Goal: Task Accomplishment & Management: Complete application form

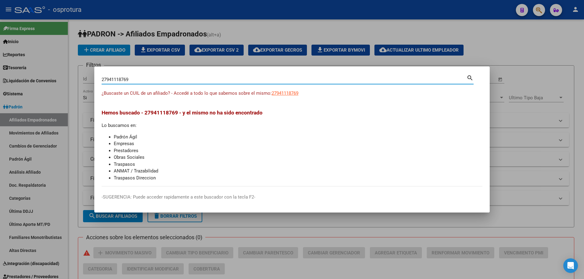
click at [148, 80] on input "27941118769" at bounding box center [284, 79] width 365 height 5
paste input "-94465927-2"
type input "27944659272"
click at [288, 92] on span "27944659272" at bounding box center [285, 93] width 27 height 5
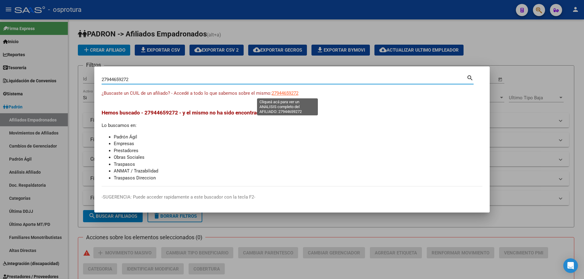
type textarea "27944659272"
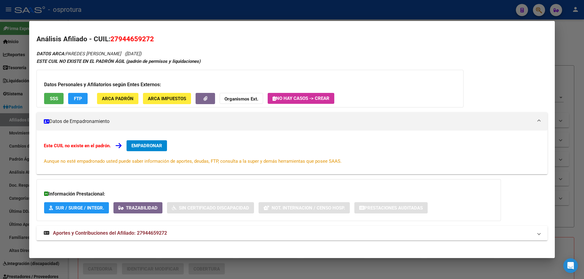
click at [125, 146] on div "Este CUIL no existe en el padrón. EMPADRONAR Aunque no esté empadronado usted p…" at bounding box center [292, 152] width 496 height 24
click at [143, 146] on span "EMPADRONAR" at bounding box center [146, 145] width 31 height 5
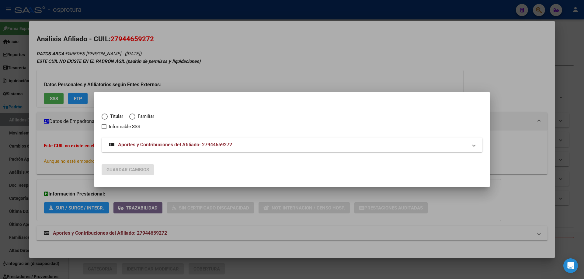
click at [106, 117] on span "Elija una opción" at bounding box center [105, 117] width 6 height 6
click at [106, 117] on input "Titular" at bounding box center [105, 117] width 6 height 6
radio input "true"
checkbox input "true"
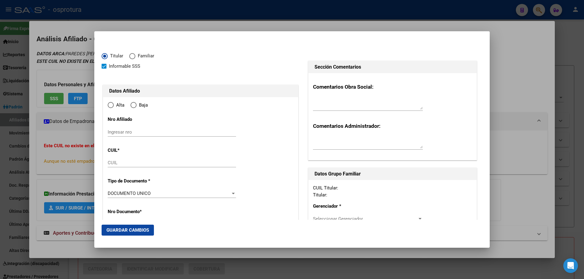
type input "27-94465927-2"
radio input "true"
type input "94465927"
type input "PAREDES ROLON"
type input "MARTHA BEATRIZ"
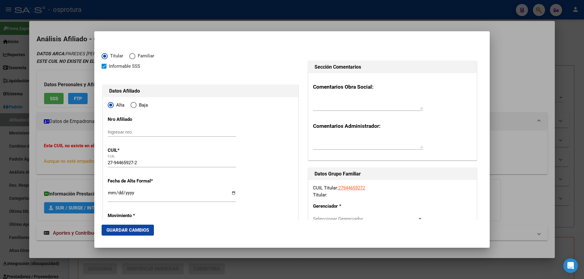
type input "1992-11-11"
type input "QUILMES OESTE"
type input "1879"
type input "REPUBLICA DEL LIBANO"
type input "4888"
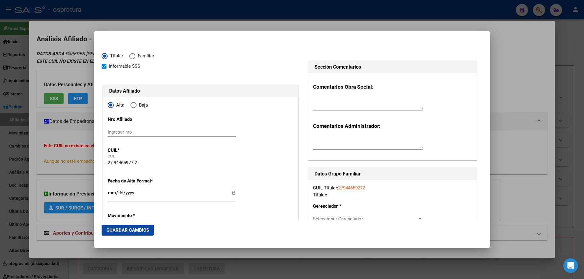
type input "0"
type input "QUILMES OESTE"
click at [112, 193] on input "Ingresar fecha" at bounding box center [172, 196] width 128 height 10
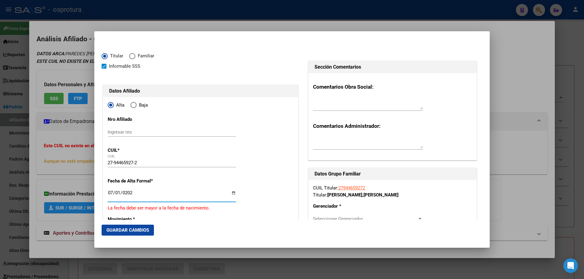
type input "[DATE]"
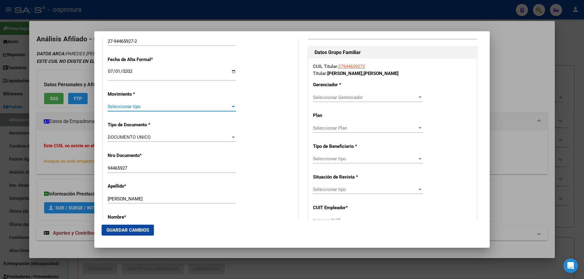
click at [120, 106] on span "Seleccionar tipo" at bounding box center [169, 106] width 123 height 5
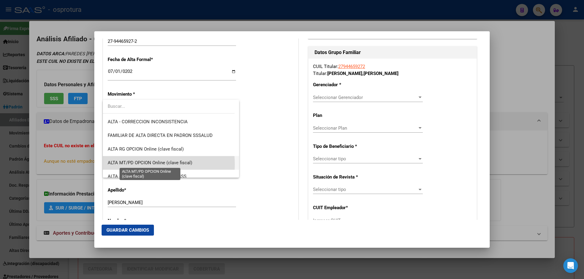
click at [139, 165] on span "ALTA MT/PD OPCION Online (clave fiscal)" at bounding box center [150, 162] width 85 height 5
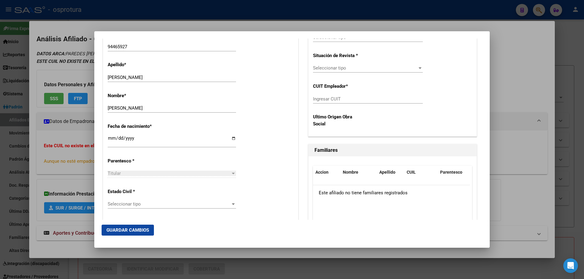
scroll to position [304, 0]
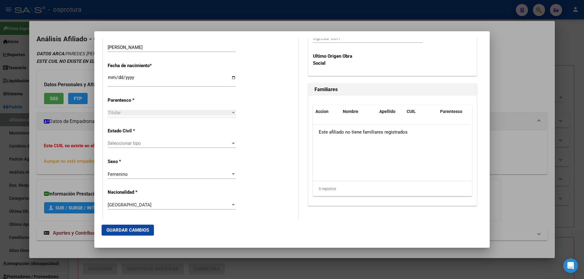
click at [138, 139] on div "Seleccionar tipo Seleccionar tipo" at bounding box center [172, 143] width 128 height 9
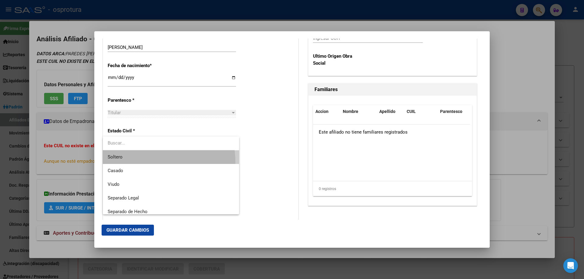
click at [137, 163] on span "Soltero" at bounding box center [171, 158] width 126 height 14
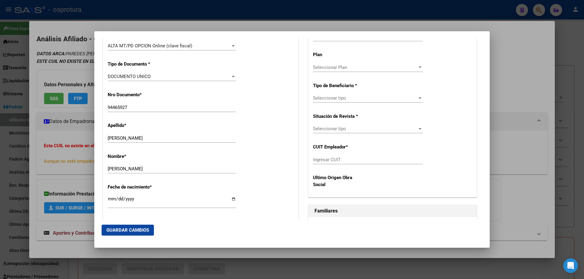
scroll to position [152, 0]
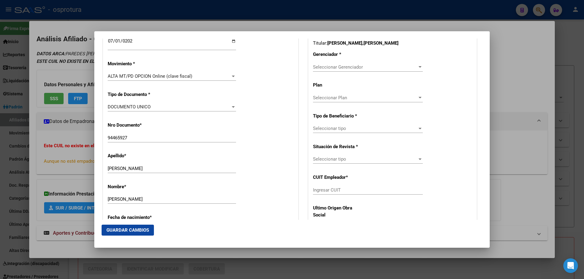
click at [353, 71] on div "Seleccionar Gerenciador Seleccionar Gerenciador" at bounding box center [368, 67] width 110 height 9
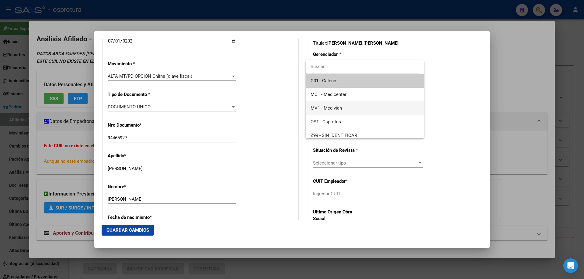
click at [355, 109] on span "MV1 - Medivian" at bounding box center [364, 109] width 108 height 14
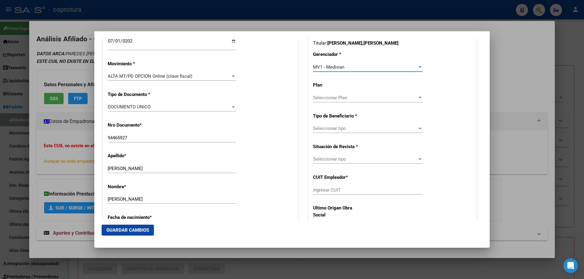
click at [350, 131] on span "Seleccionar tipo" at bounding box center [365, 128] width 104 height 5
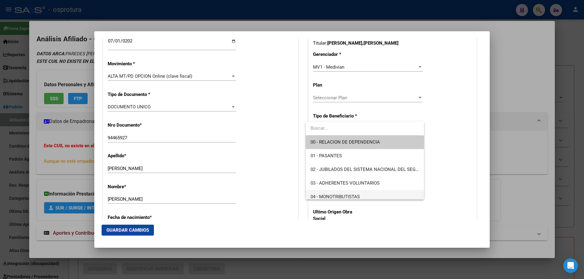
scroll to position [61, 0]
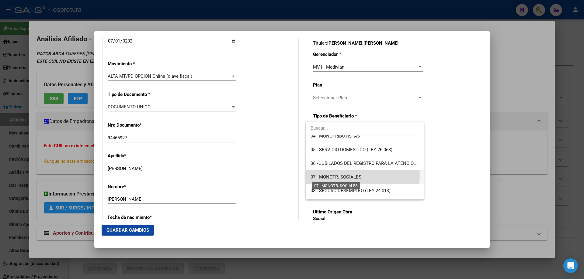
click at [350, 176] on span "07 - MONOTR. SOCIALES" at bounding box center [335, 177] width 51 height 5
type input "27-94465927-2"
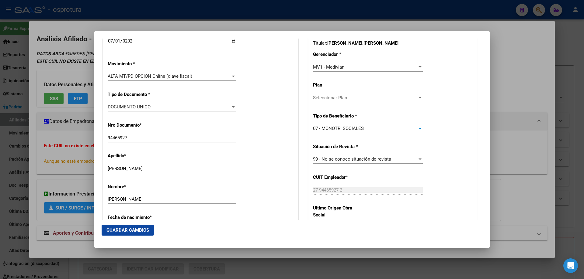
click at [118, 234] on button "Guardar Cambios" at bounding box center [128, 230] width 52 height 11
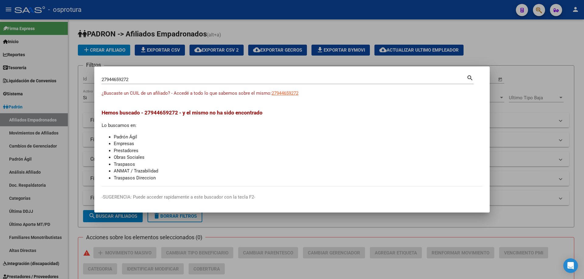
click at [180, 82] on input "27944659272" at bounding box center [284, 79] width 365 height 5
paste input "3-95213284-9"
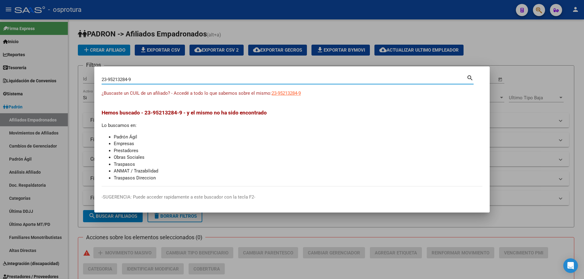
type input "23952132849"
click at [180, 82] on input "23952132849" at bounding box center [284, 79] width 365 height 5
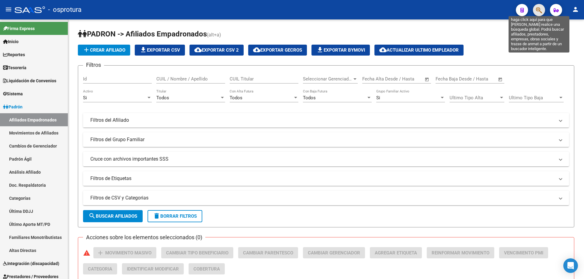
click at [537, 12] on icon "button" at bounding box center [539, 10] width 6 height 7
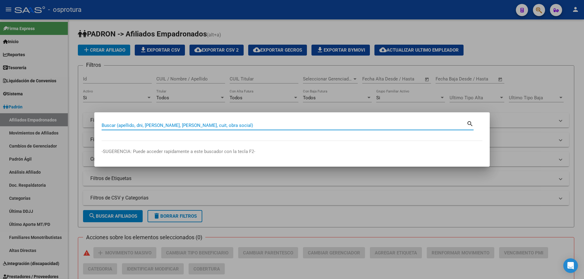
click at [259, 123] on input "Buscar (apellido, dni, [PERSON_NAME], [PERSON_NAME], cuit, obra social)" at bounding box center [284, 125] width 365 height 5
paste input "23-95213284-9"
type input "23952132849"
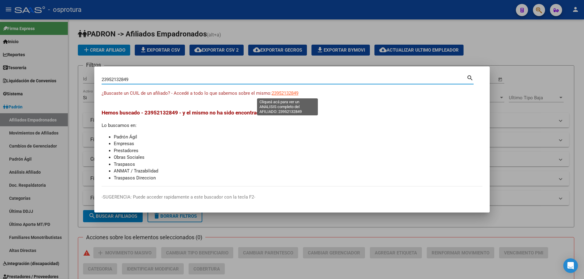
click at [280, 95] on span "23952132849" at bounding box center [285, 93] width 27 height 5
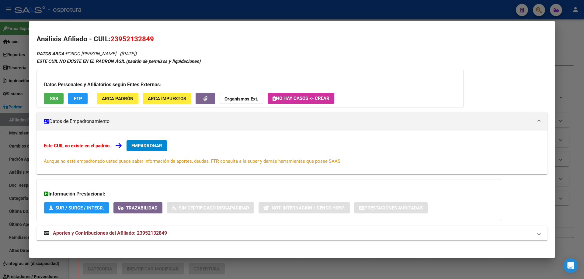
click at [150, 140] on button "EMPADRONAR" at bounding box center [146, 145] width 40 height 11
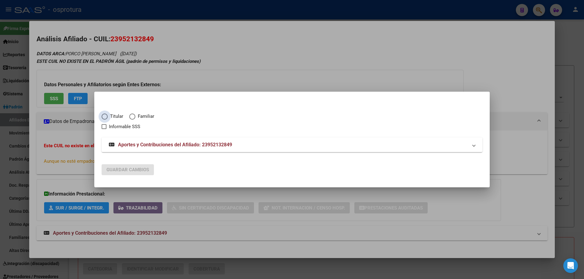
click at [109, 118] on span "Titular" at bounding box center [116, 116] width 16 height 7
click at [108, 118] on input "Titular" at bounding box center [105, 117] width 6 height 6
radio input "true"
checkbox input "true"
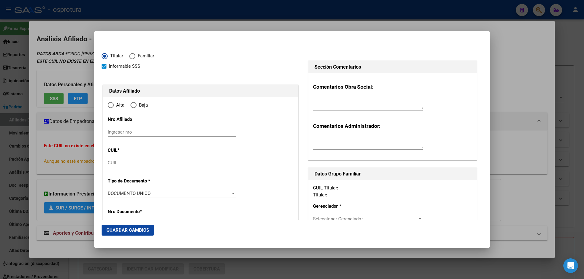
type input "23-95213284-9"
type input "95213284"
type input "[PERSON_NAME]"
type input "[DATE]"
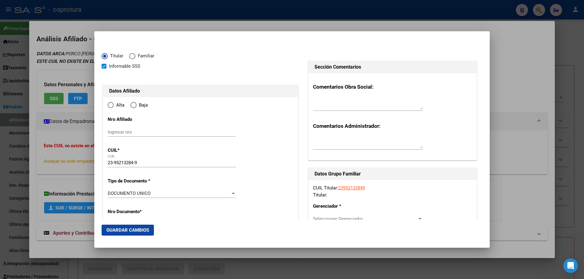
type input "EXALTACION DE LA [PERSON_NAME]"
type input "2812"
type input "CAMPANA"
type input "260"
type input "0"
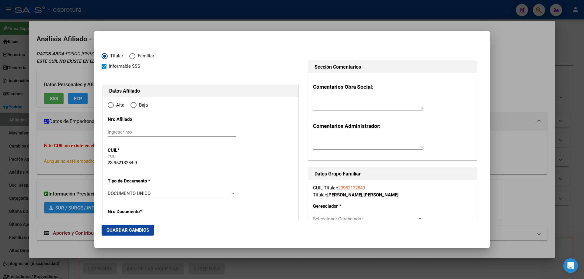
type input "EXALTACION DE LA [PERSON_NAME]"
radio input "true"
click at [112, 194] on input "Ingresar fecha" at bounding box center [172, 196] width 128 height 10
type input "[DATE]"
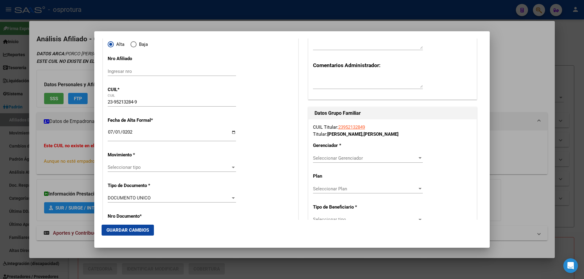
click at [131, 165] on div "Seleccionar tipo Seleccionar tipo" at bounding box center [172, 167] width 128 height 9
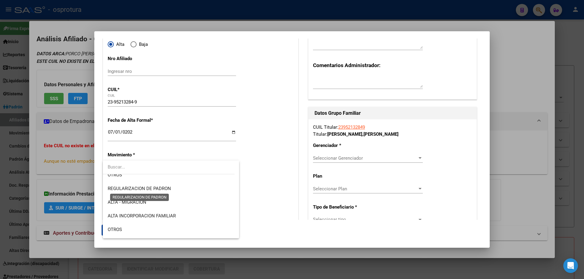
scroll to position [122, 0]
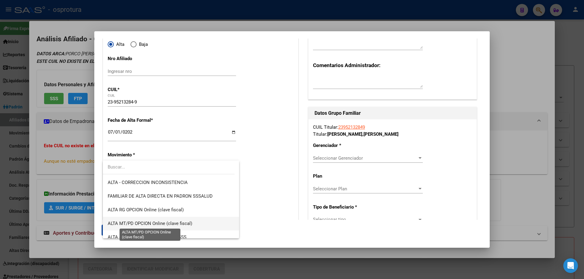
click at [152, 223] on span "ALTA MT/PD OPCION Online (clave fiscal)" at bounding box center [150, 223] width 85 height 5
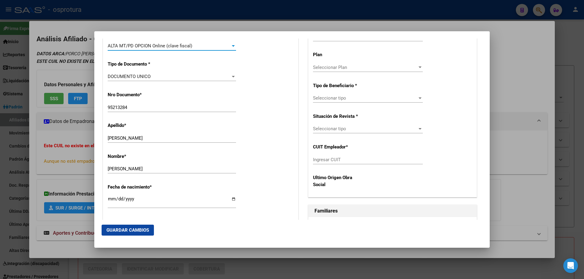
scroll to position [274, 0]
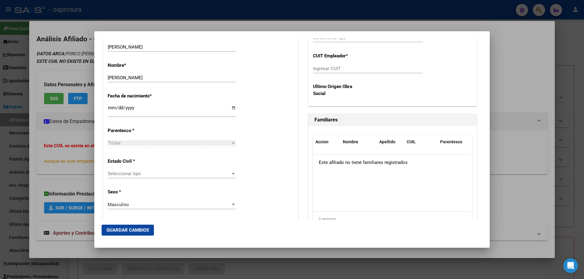
click at [143, 177] on div "Seleccionar tipo Seleccionar tipo" at bounding box center [172, 173] width 128 height 9
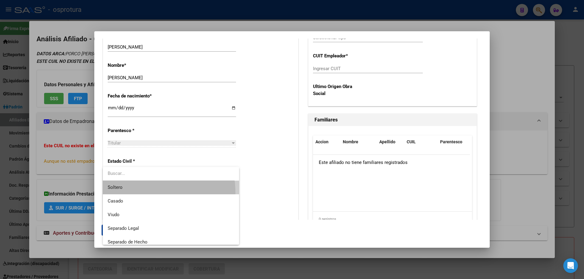
click at [142, 193] on span "Soltero" at bounding box center [171, 188] width 126 height 14
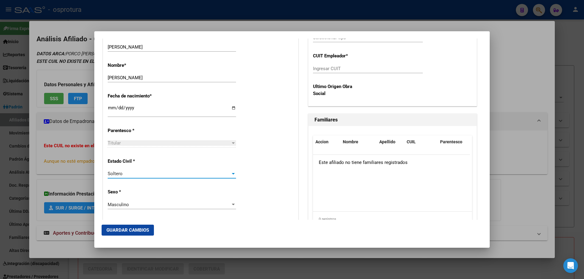
scroll to position [91, 0]
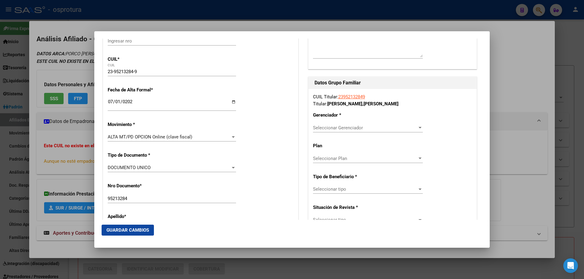
click at [332, 127] on span "Seleccionar Gerenciador" at bounding box center [365, 127] width 104 height 5
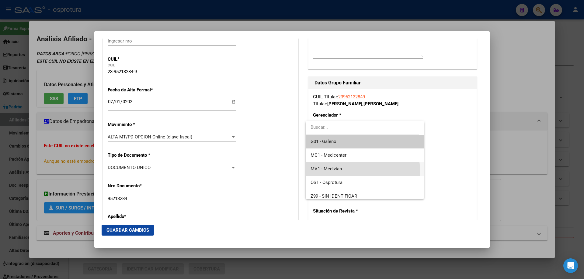
click at [341, 172] on span "MV1 - Medivian" at bounding box center [364, 169] width 108 height 14
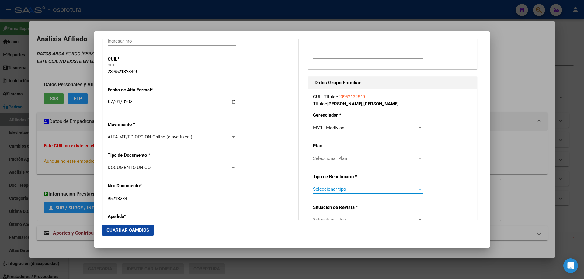
click at [341, 190] on span "Seleccionar tipo" at bounding box center [365, 189] width 104 height 5
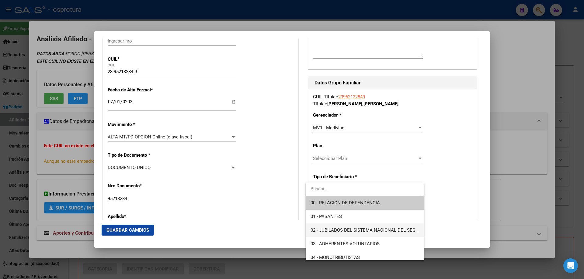
scroll to position [61, 0]
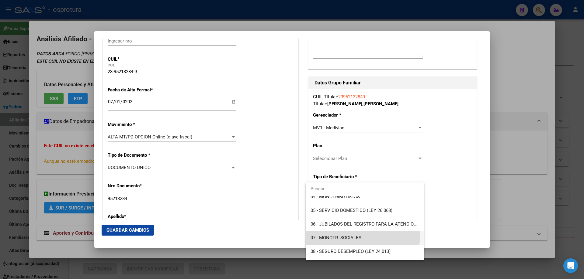
click at [341, 235] on span "07 - MONOTR. SOCIALES" at bounding box center [364, 238] width 108 height 14
type input "23-95213284-9"
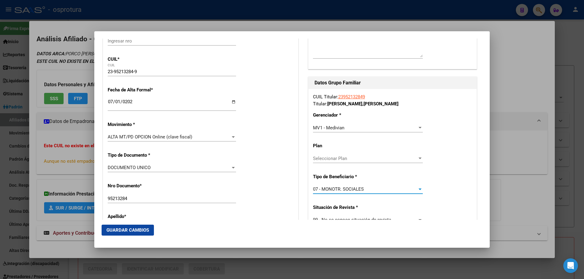
click at [144, 233] on span "Guardar Cambios" at bounding box center [127, 230] width 43 height 5
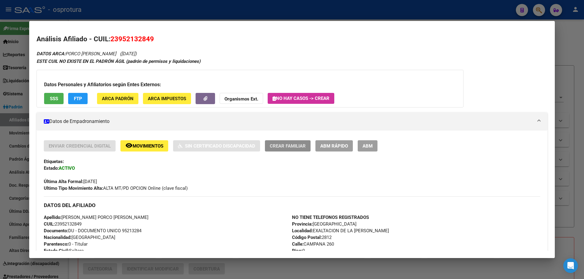
click at [289, 150] on button "Crear Familiar" at bounding box center [288, 145] width 46 height 11
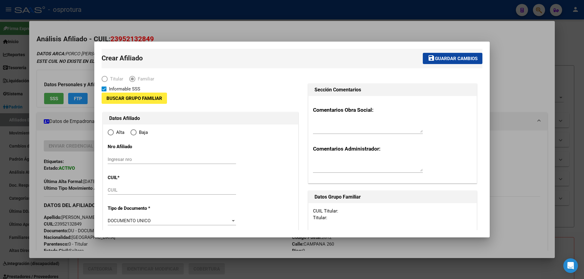
type input "23-95213284-9"
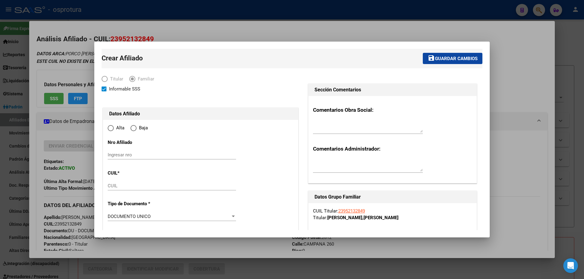
radio input "true"
type input "EXALTACION DE LA [PERSON_NAME]"
type input "2812"
type input "CAMPANA"
type input "260"
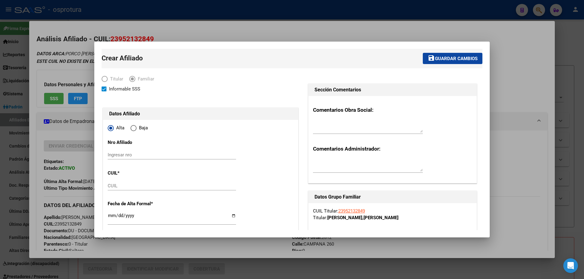
type input "0"
click at [130, 186] on input "CUIL" at bounding box center [172, 185] width 128 height 5
paste input "20-57474809-8"
type input "20-57474809-8"
type input "57474809"
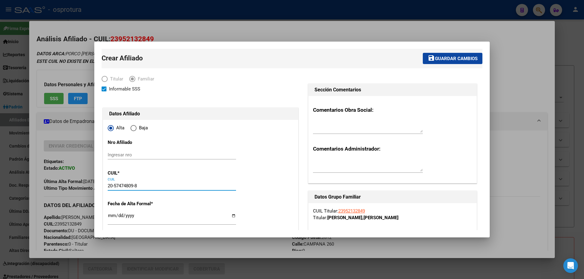
type input "PORCO CHOQUE"
type input "[PERSON_NAME]"
type input "[DATE]"
type input "LOS CARDALES"
type input "2814"
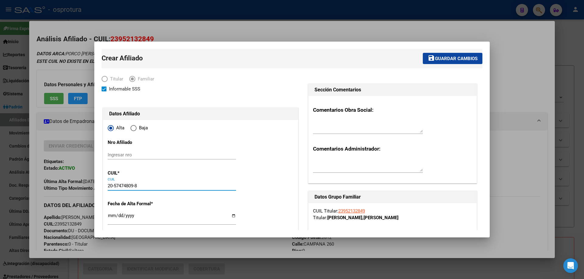
click at [110, 215] on input "Ingresar fecha" at bounding box center [172, 218] width 128 height 10
type input "[DATE]"
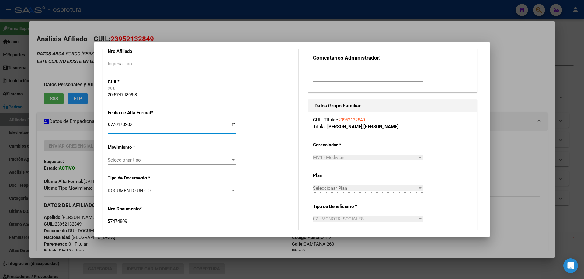
scroll to position [122, 0]
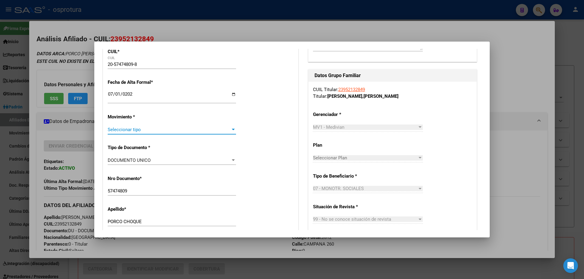
click at [132, 130] on span "Seleccionar tipo" at bounding box center [169, 129] width 123 height 5
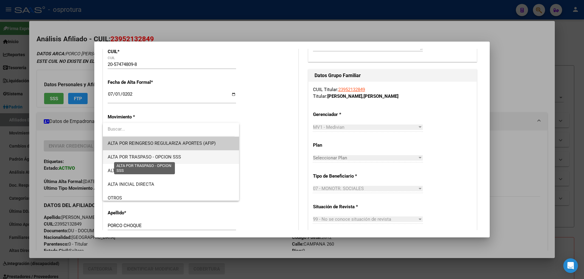
scroll to position [61, 0]
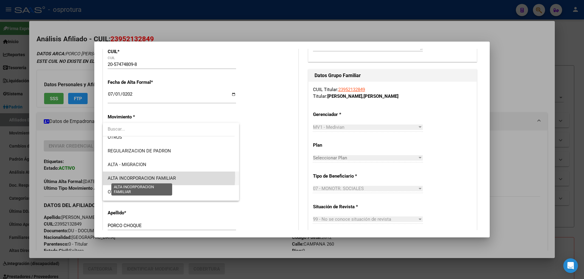
click at [137, 176] on span "ALTA INCORPORACION FAMILIAR" at bounding box center [142, 178] width 68 height 5
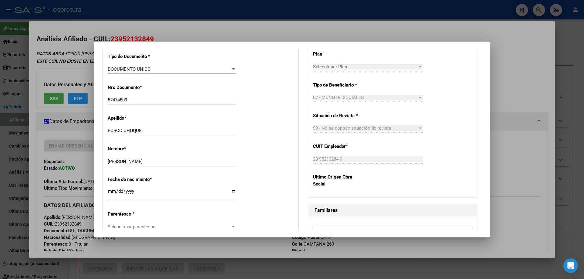
scroll to position [243, 0]
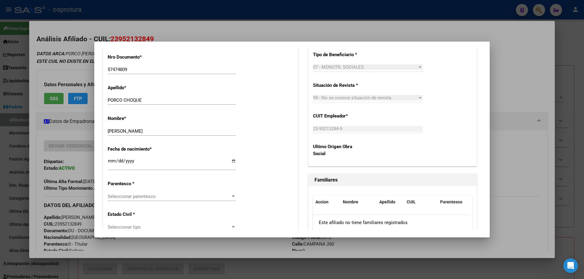
click at [142, 196] on span "Seleccionar parentesco" at bounding box center [169, 196] width 123 height 5
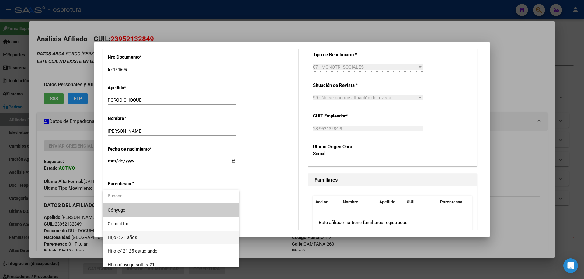
click at [144, 235] on span "Hijo < 21 años" at bounding box center [171, 238] width 126 height 14
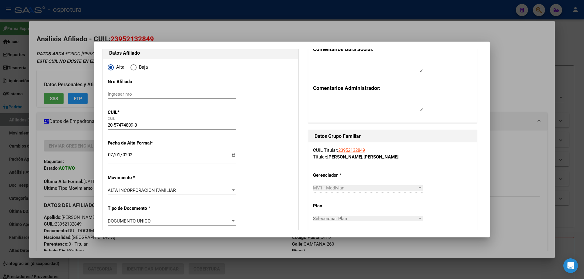
scroll to position [0, 0]
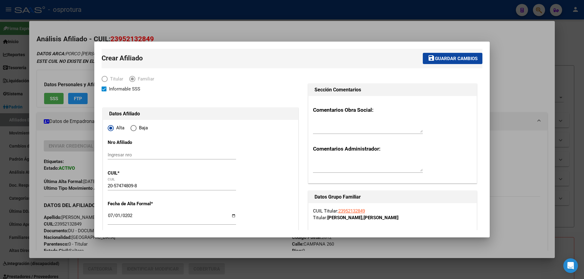
click at [448, 56] on span "Guardar cambios" at bounding box center [456, 58] width 43 height 5
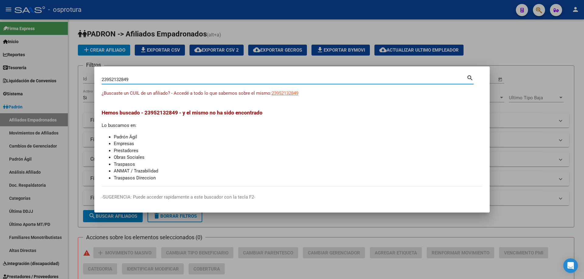
click at [128, 79] on input "23952132849" at bounding box center [284, 79] width 365 height 5
paste input "0-45781959-6"
type input "20457819596"
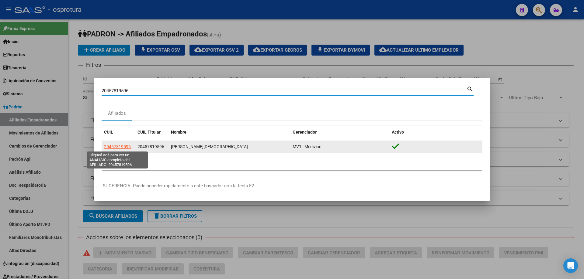
click at [121, 145] on span "20457819596" at bounding box center [117, 146] width 27 height 5
type textarea "20457819596"
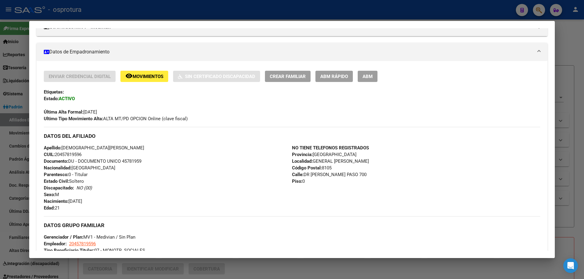
scroll to position [122, 0]
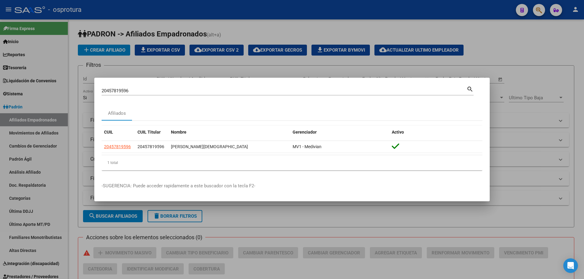
click at [211, 90] on input "20457819596" at bounding box center [284, 90] width 365 height 5
paste input "7-45984108-9"
type input "27459841089"
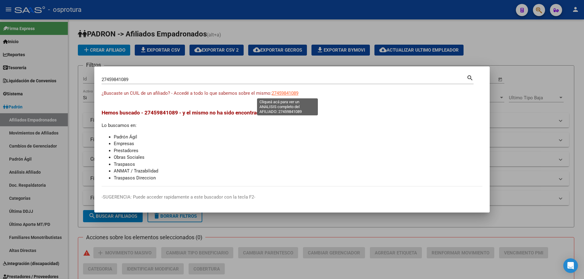
click at [280, 92] on span "27459841089" at bounding box center [285, 93] width 27 height 5
type textarea "27459841089"
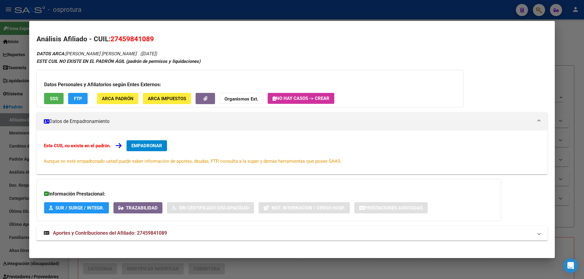
click at [149, 147] on span "EMPADRONAR" at bounding box center [146, 145] width 31 height 5
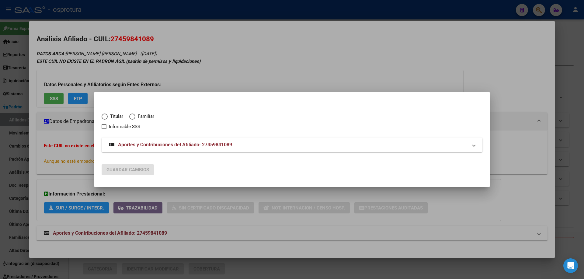
click at [104, 113] on label "Titular" at bounding box center [116, 116] width 28 height 7
click at [104, 114] on input "Titular" at bounding box center [105, 117] width 6 height 6
radio input "true"
checkbox input "true"
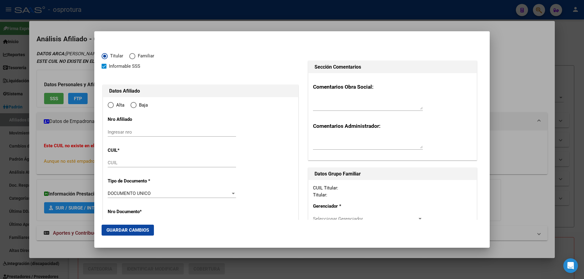
type input "27-45984108-9"
type input "45984108"
type input "[PERSON_NAME]"
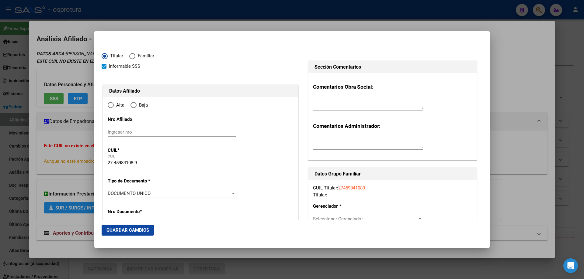
type input "[DATE]"
type input "AVELLANEDA"
type input "1870"
type input "COLON"
type input "566"
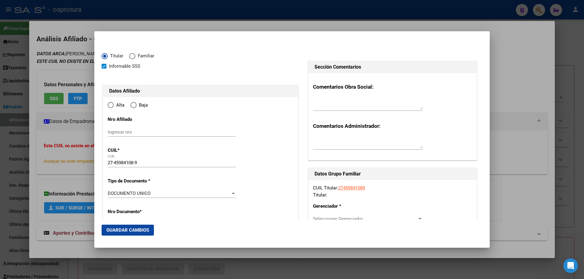
type input "0"
radio input "true"
type input "AVELLANEDA"
click at [109, 193] on input "Ingresar fecha" at bounding box center [172, 196] width 128 height 10
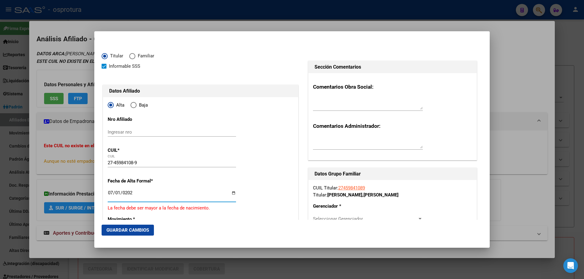
type input "[DATE]"
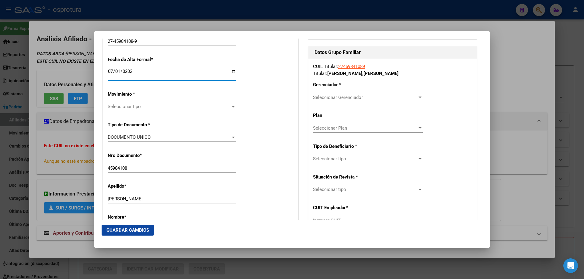
click at [130, 106] on span "Seleccionar tipo" at bounding box center [169, 106] width 123 height 5
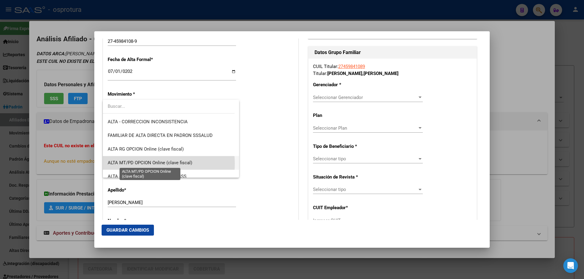
click at [146, 164] on span "ALTA MT/PD OPCION Online (clave fiscal)" at bounding box center [150, 162] width 85 height 5
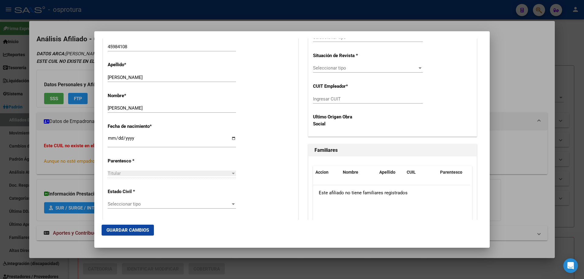
scroll to position [274, 0]
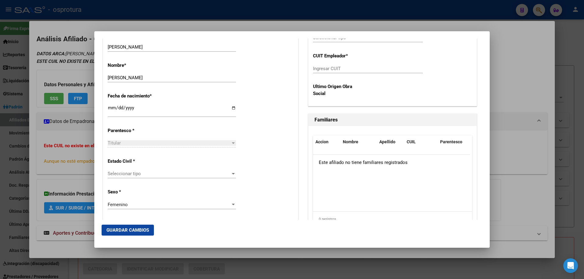
click at [145, 175] on span "Seleccionar tipo" at bounding box center [169, 173] width 123 height 5
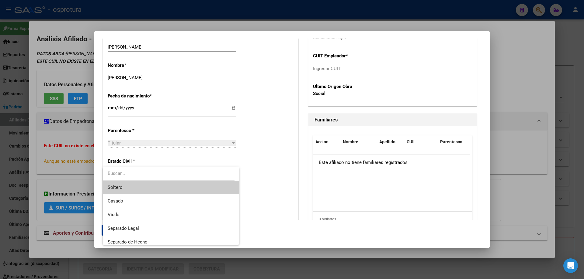
click at [145, 189] on span "Soltero" at bounding box center [171, 188] width 126 height 14
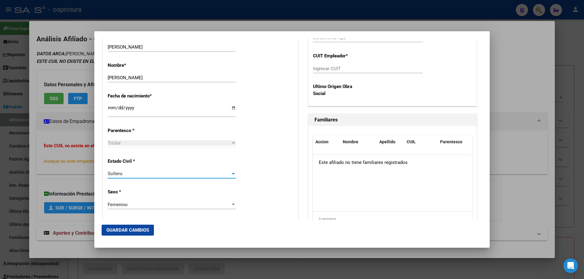
scroll to position [122, 0]
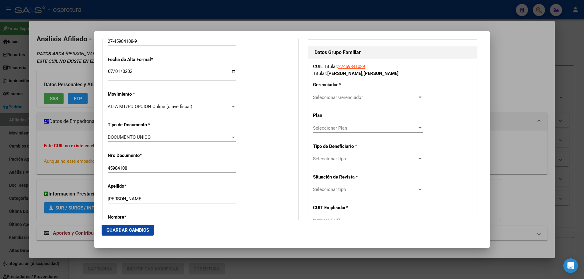
click at [343, 99] on span "Seleccionar Gerenciador" at bounding box center [365, 97] width 104 height 5
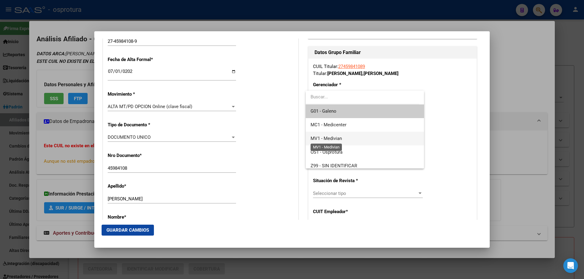
click at [339, 138] on span "MV1 - Medivian" at bounding box center [325, 138] width 31 height 5
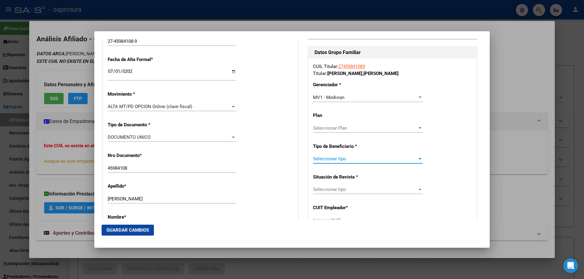
click at [341, 157] on span "Seleccionar tipo" at bounding box center [365, 158] width 104 height 5
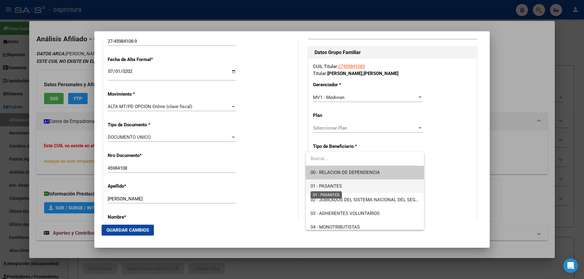
scroll to position [91, 0]
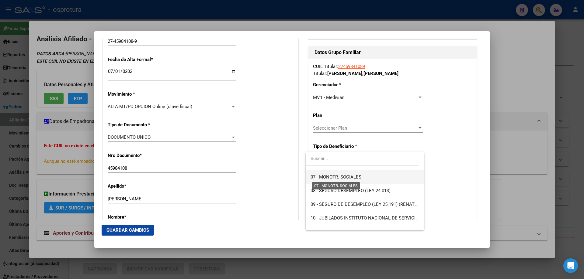
click at [332, 179] on span "07 - MONOTR. SOCIALES" at bounding box center [335, 177] width 51 height 5
type input "27-45984108-9"
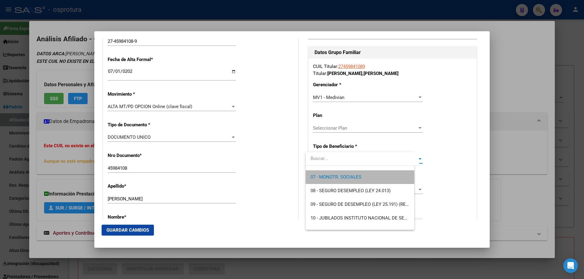
scroll to position [96, 0]
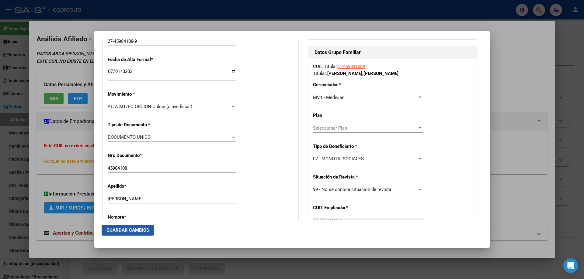
click at [110, 231] on span "Guardar Cambios" at bounding box center [127, 230] width 43 height 5
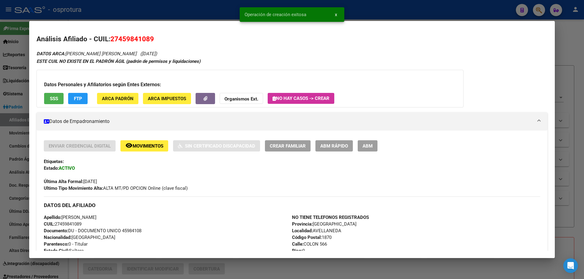
click at [277, 146] on span "Crear Familiar" at bounding box center [288, 146] width 36 height 5
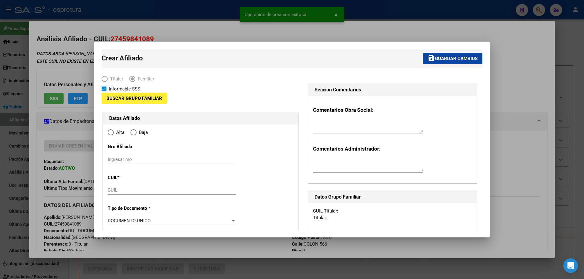
type input "27-45984108-9"
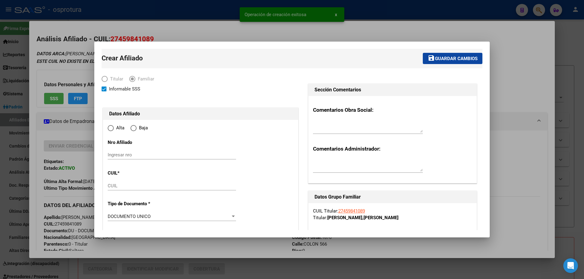
type input "AVELLANEDA"
type input "1870"
type input "COLON"
type input "566"
type input "0"
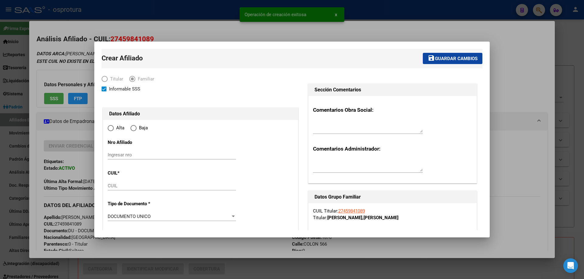
radio input "true"
type input "27-45984108-9"
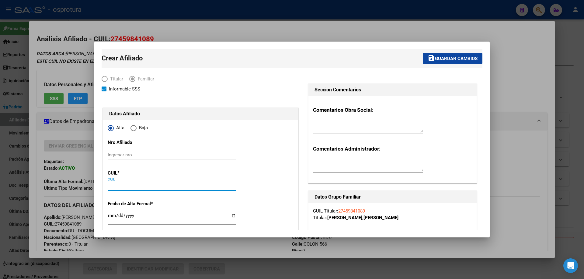
click at [144, 187] on input "CUIL" at bounding box center [172, 185] width 128 height 5
paste input "20-57671074-8"
type input "20-57671074-8"
click at [112, 214] on input "Ingresar fecha" at bounding box center [172, 218] width 128 height 10
type input "57671074"
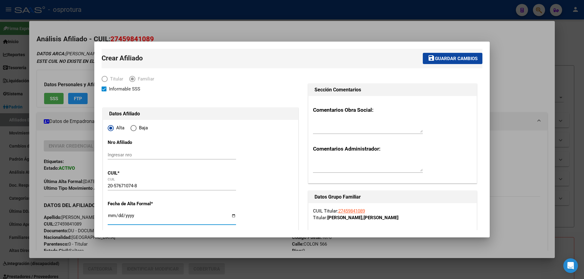
type input "[PERSON_NAME]"
type input "[DATE]"
type input "AVELLANEDA"
type input "[DATE]"
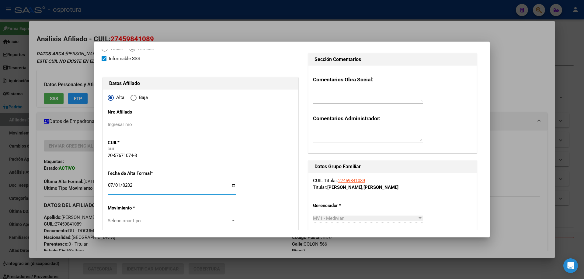
scroll to position [61, 0]
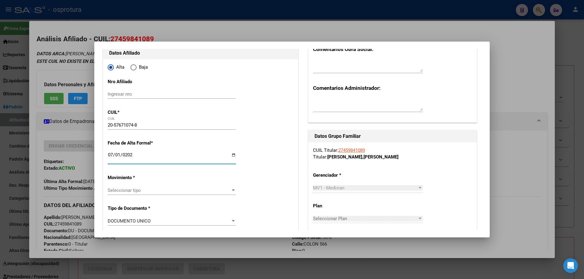
click at [126, 194] on div "Seleccionar tipo Seleccionar tipo" at bounding box center [172, 190] width 128 height 9
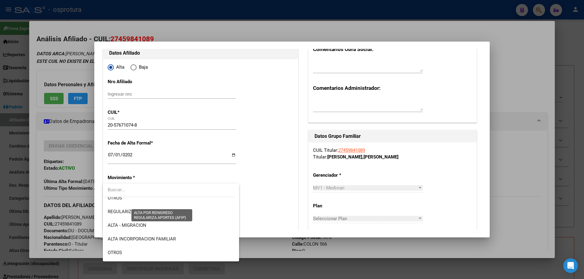
scroll to position [91, 0]
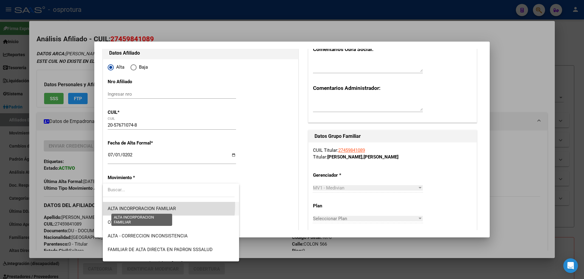
click at [142, 206] on span "ALTA INCORPORACION FAMILIAR" at bounding box center [142, 208] width 68 height 5
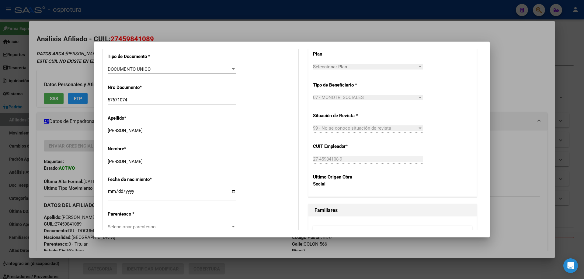
scroll to position [274, 0]
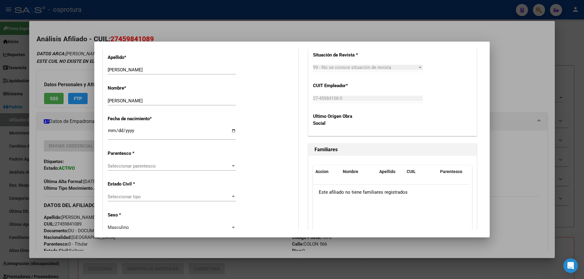
click at [150, 165] on span "Seleccionar parentesco" at bounding box center [169, 166] width 123 height 5
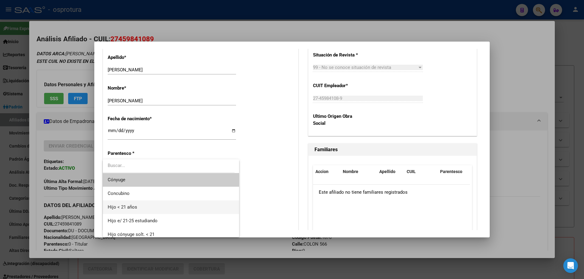
click at [158, 203] on span "Hijo < 21 años" at bounding box center [171, 208] width 126 height 14
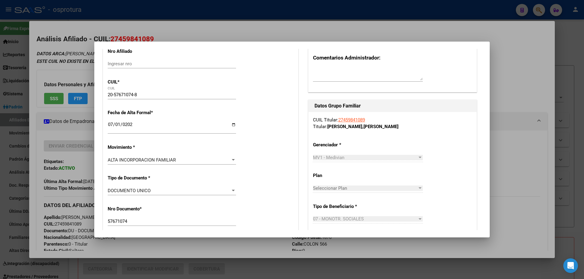
scroll to position [0, 0]
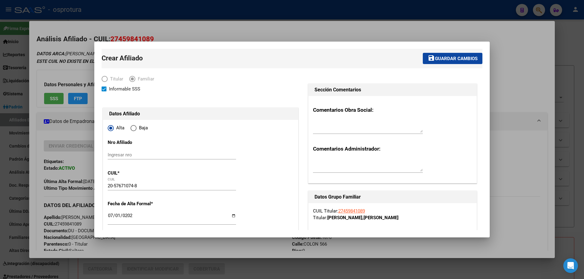
click at [429, 60] on mat-icon "save" at bounding box center [431, 57] width 7 height 7
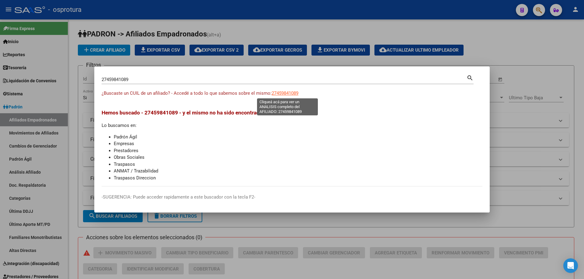
click at [286, 91] on span "27459841089" at bounding box center [285, 93] width 27 height 5
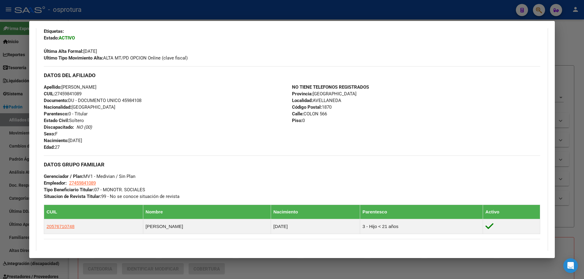
scroll to position [182, 0]
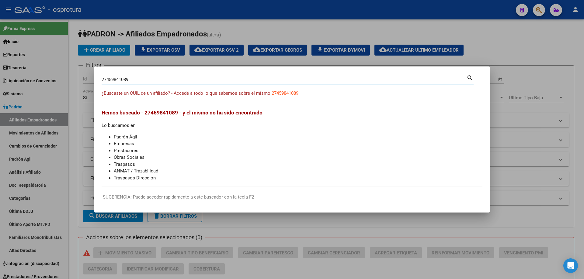
click at [182, 80] on input "27459841089" at bounding box center [284, 79] width 365 height 5
paste input "-95660694-8"
type input "27956606948"
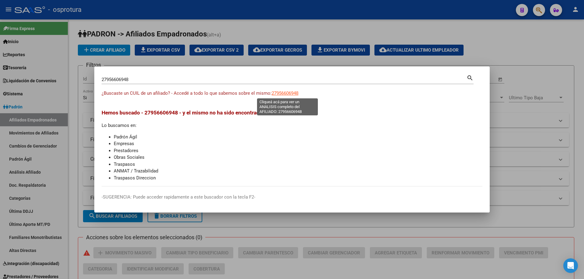
click at [292, 94] on span "27956606948" at bounding box center [285, 93] width 27 height 5
type textarea "27956606948"
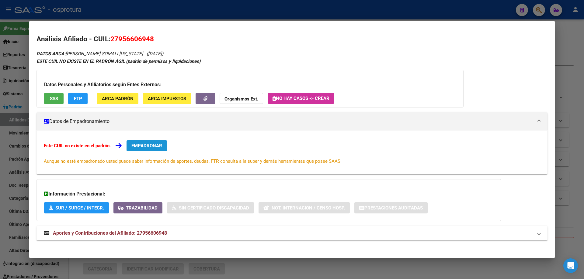
click at [157, 142] on button "EMPADRONAR" at bounding box center [146, 145] width 40 height 11
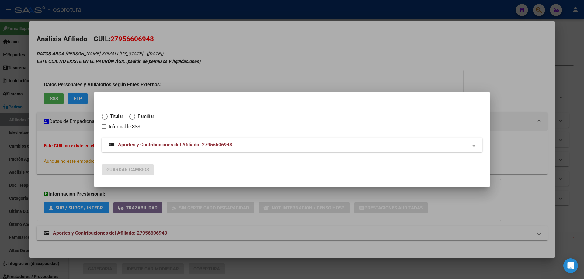
click at [108, 114] on span "Titular" at bounding box center [116, 116] width 16 height 7
click at [108, 114] on input "Titular" at bounding box center [105, 117] width 6 height 6
radio input "true"
checkbox input "true"
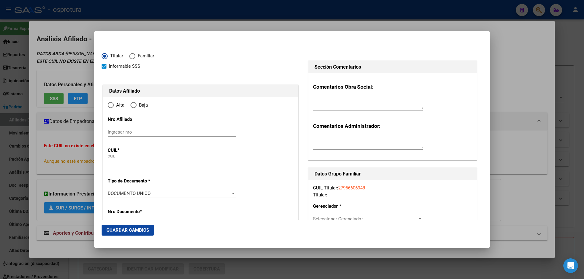
type input "27-95660694-8"
type input "95660694"
type input "[PERSON_NAME]"
type input "SOMALI [US_STATE]"
type input "[DATE]"
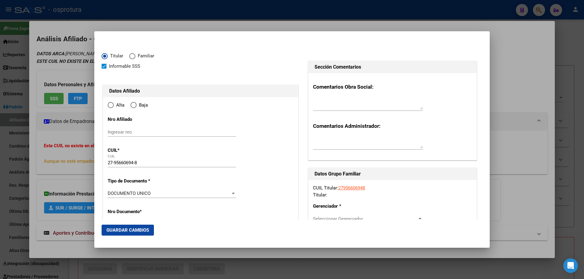
type input "CABA"
type input "1227"
type input "[GEOGRAPHIC_DATA]"
type input "2353"
type input "4"
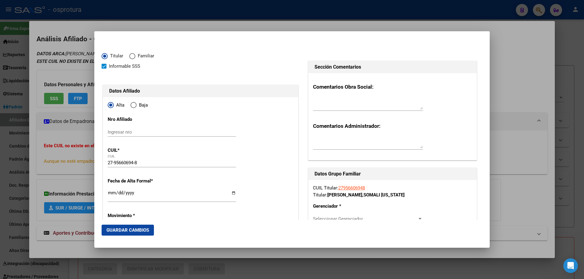
radio input "true"
type input "CABA"
click at [110, 194] on input "Ingresar fecha" at bounding box center [172, 196] width 128 height 10
type input "[DATE]"
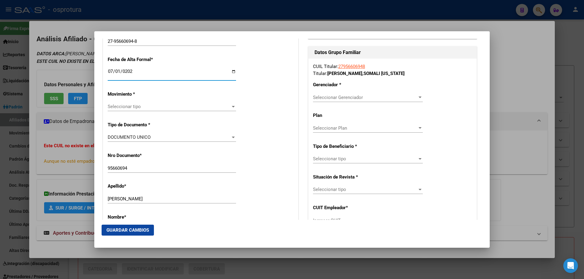
click at [126, 110] on div "Seleccionar tipo Seleccionar tipo" at bounding box center [172, 106] width 128 height 9
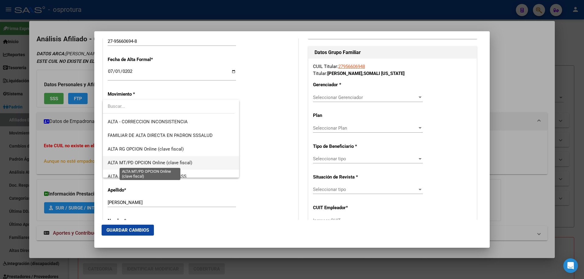
click at [135, 163] on span "ALTA MT/PD OPCION Online (clave fiscal)" at bounding box center [150, 162] width 85 height 5
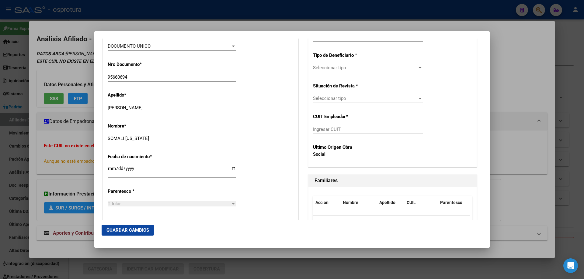
scroll to position [243, 0]
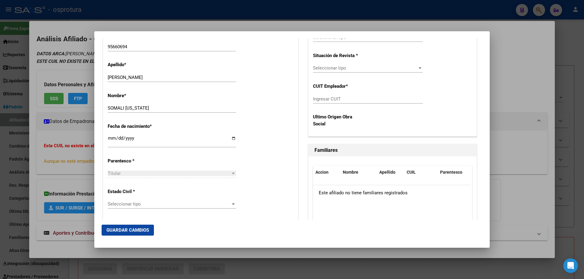
click at [134, 206] on span "Seleccionar tipo" at bounding box center [169, 204] width 123 height 5
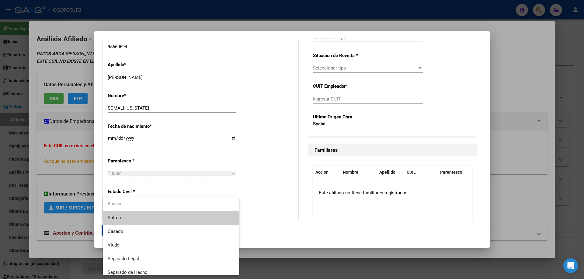
click at [133, 221] on span "Soltero" at bounding box center [171, 218] width 126 height 14
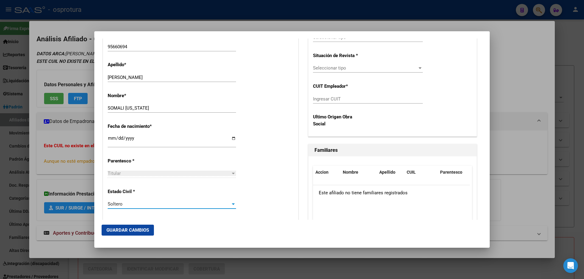
scroll to position [122, 0]
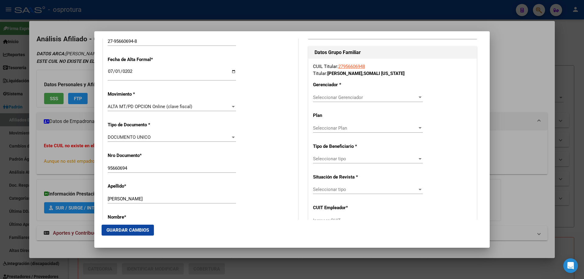
click at [367, 99] on span "Seleccionar Gerenciador" at bounding box center [365, 97] width 104 height 5
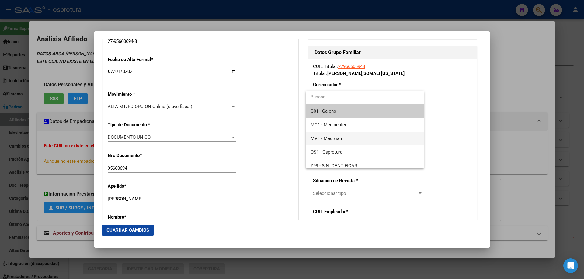
click at [360, 138] on span "MV1 - Medivian" at bounding box center [364, 139] width 108 height 14
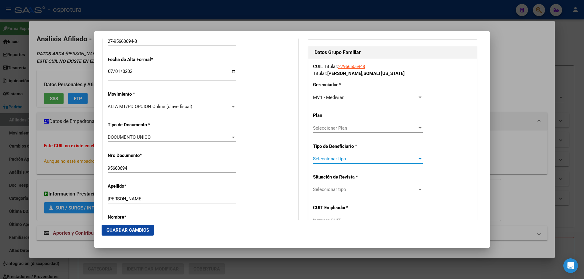
click at [351, 158] on span "Seleccionar tipo" at bounding box center [365, 158] width 104 height 5
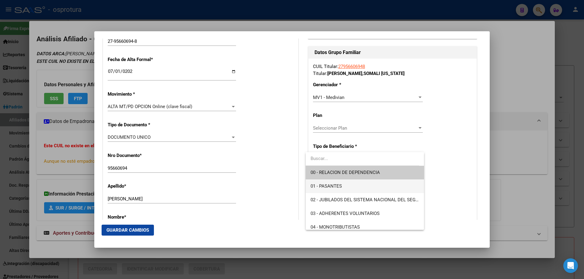
scroll to position [61, 0]
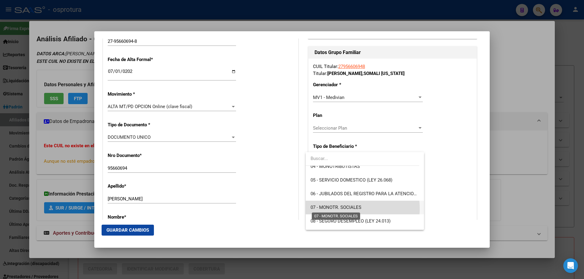
click at [350, 209] on span "07 - MONOTR. SOCIALES" at bounding box center [335, 207] width 51 height 5
type input "27-95660694-8"
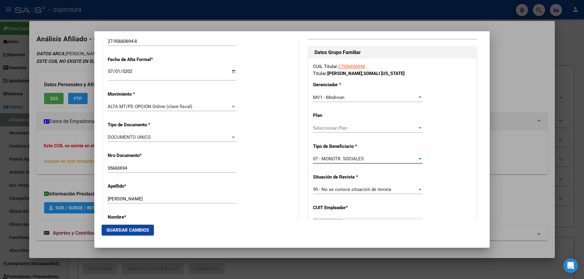
click at [146, 229] on span "Guardar Cambios" at bounding box center [127, 230] width 43 height 5
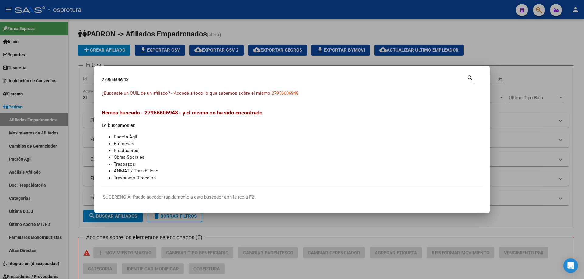
click at [189, 81] on input "27956606948" at bounding box center [284, 79] width 365 height 5
paste input "0-47946439-2"
type input "20479464392"
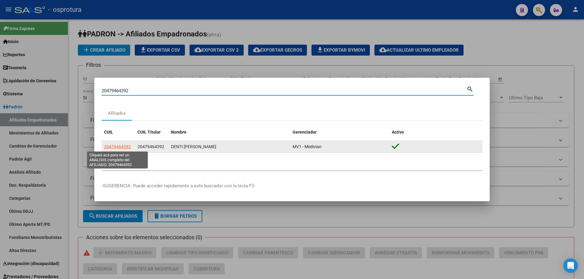
click at [119, 147] on span "20479464392" at bounding box center [117, 146] width 27 height 5
type textarea "20479464392"
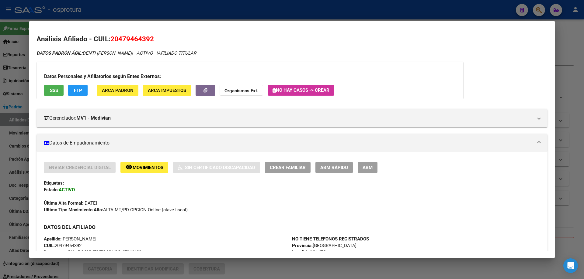
scroll to position [122, 0]
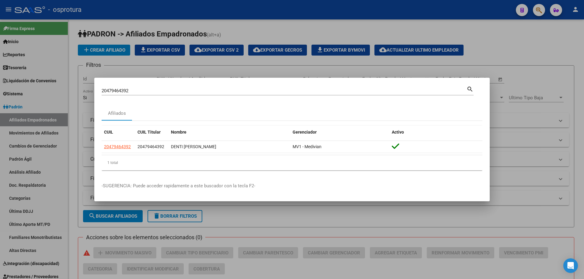
click at [216, 89] on input "20479464392" at bounding box center [284, 90] width 365 height 5
paste input "7-93615808-6"
type input "27936158086"
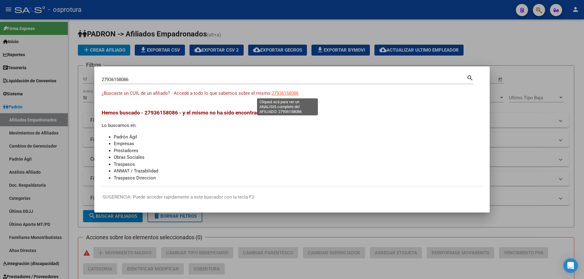
click at [281, 95] on span "27936158086" at bounding box center [285, 93] width 27 height 5
type textarea "27936158086"
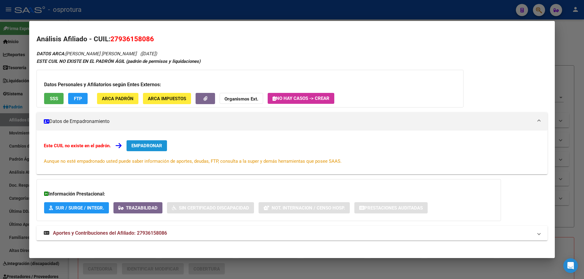
click at [142, 146] on span "EMPADRONAR" at bounding box center [146, 145] width 31 height 5
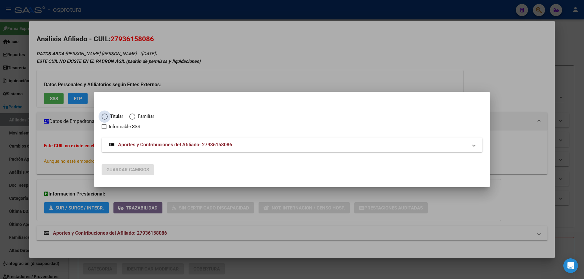
click at [109, 116] on span "Titular" at bounding box center [116, 116] width 16 height 7
click at [108, 116] on input "Titular" at bounding box center [105, 117] width 6 height 6
radio input "true"
checkbox input "true"
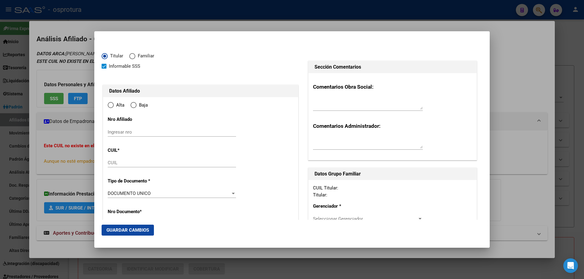
type input "27-93615808-6"
type input "93615808"
type input "[PERSON_NAME]"
type input "[DATE]"
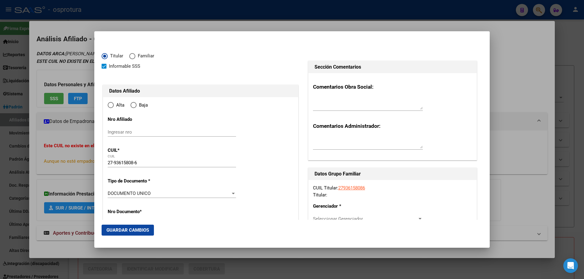
type input "MERLO"
type input "1722"
type input "[PERSON_NAME]"
type input "574"
type input "MERLO"
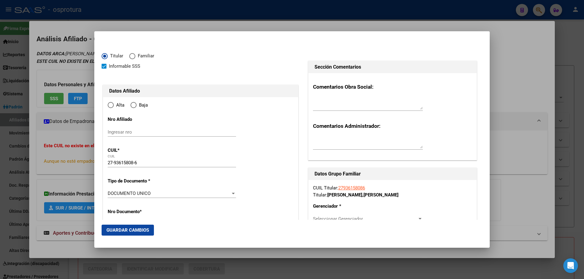
radio input "true"
click at [111, 194] on input "Ingresar fecha" at bounding box center [172, 196] width 128 height 10
type input "[DATE]"
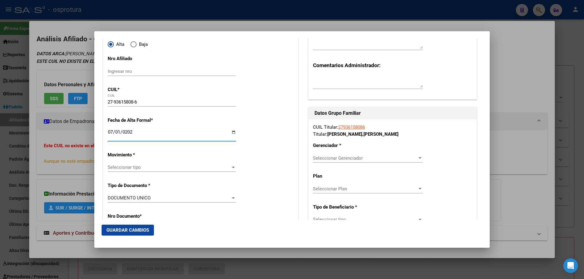
scroll to position [91, 0]
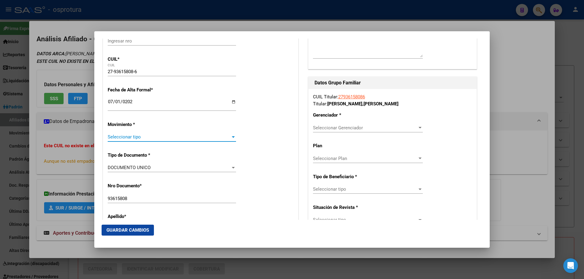
click at [127, 139] on span "Seleccionar tipo" at bounding box center [169, 136] width 123 height 5
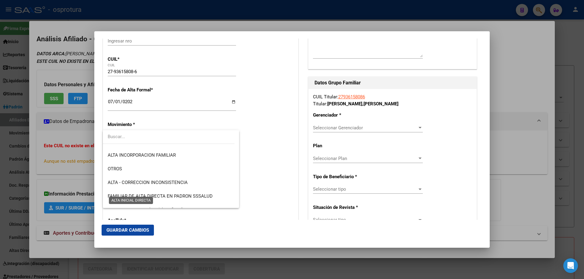
scroll to position [122, 0]
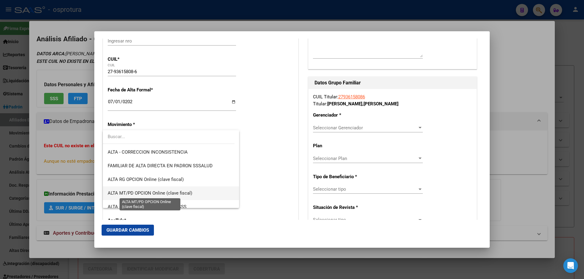
click at [147, 191] on span "ALTA MT/PD OPCION Online (clave fiscal)" at bounding box center [150, 193] width 85 height 5
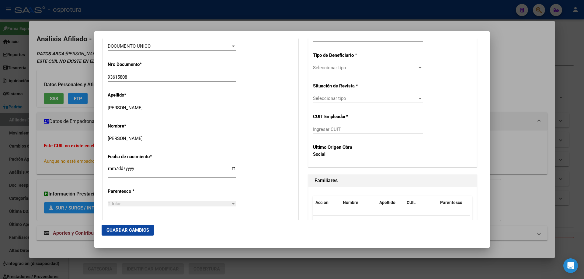
scroll to position [304, 0]
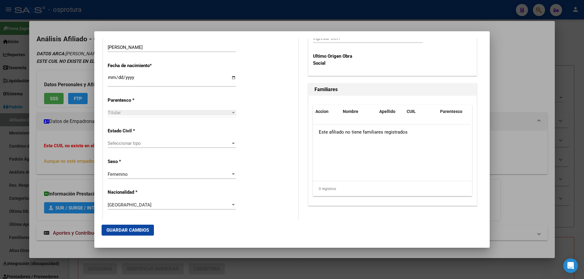
click at [136, 171] on div "Femenino Seleccionar sexo" at bounding box center [172, 174] width 128 height 9
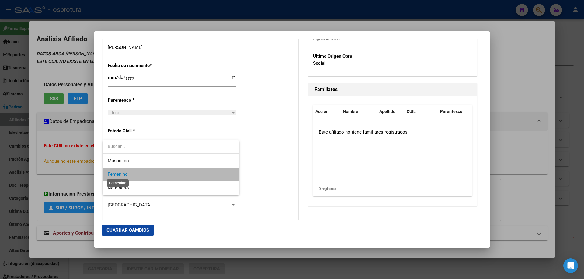
click at [125, 175] on span "Femenino" at bounding box center [118, 174] width 20 height 5
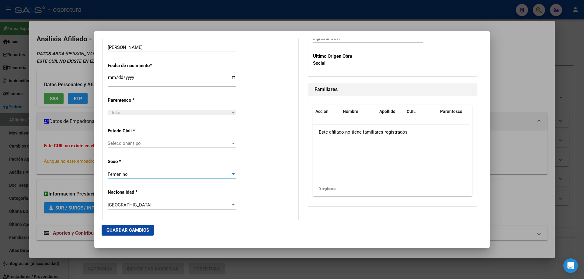
click at [127, 142] on span "Seleccionar tipo" at bounding box center [169, 143] width 123 height 5
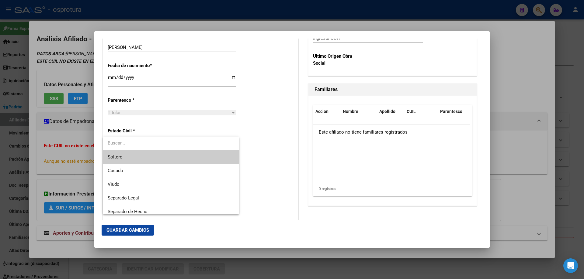
click at [127, 157] on span "Soltero" at bounding box center [171, 158] width 126 height 14
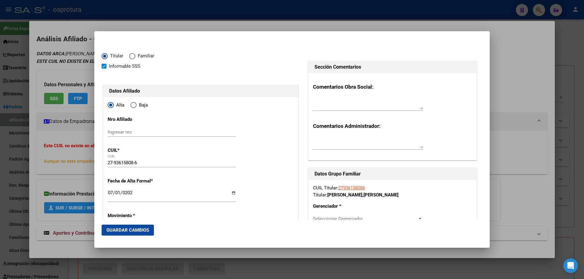
scroll to position [182, 0]
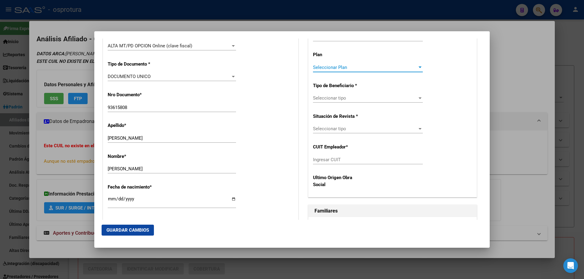
click at [333, 65] on span "Seleccionar Plan" at bounding box center [365, 67] width 104 height 5
click at [325, 42] on div at bounding box center [292, 139] width 584 height 279
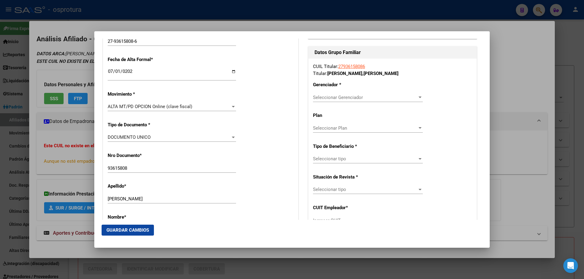
click at [324, 95] on span "Seleccionar Gerenciador" at bounding box center [365, 97] width 104 height 5
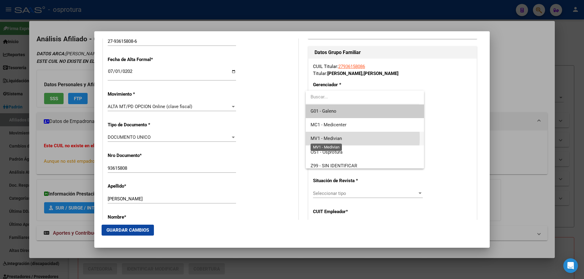
click at [327, 138] on span "MV1 - Medivian" at bounding box center [325, 138] width 31 height 5
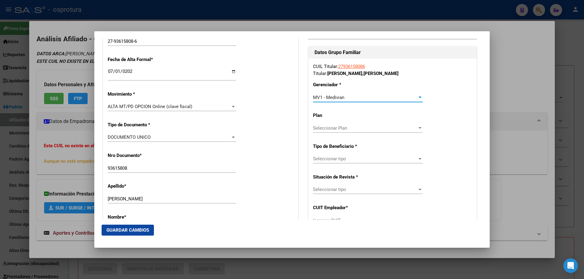
click at [332, 188] on span "Seleccionar tipo" at bounding box center [365, 189] width 104 height 5
click at [328, 154] on div at bounding box center [292, 139] width 584 height 279
click at [329, 158] on span "Seleccionar tipo" at bounding box center [365, 158] width 104 height 5
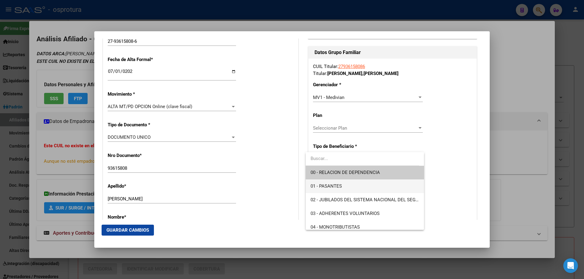
scroll to position [61, 0]
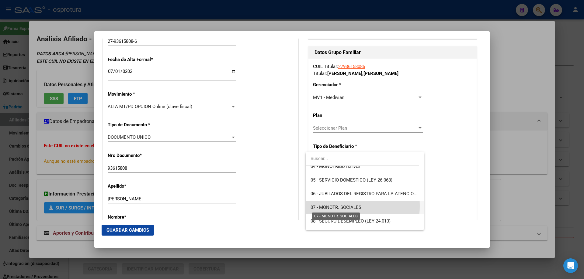
click at [328, 206] on span "07 - MONOTR. SOCIALES" at bounding box center [335, 207] width 51 height 5
type input "27-93615808-6"
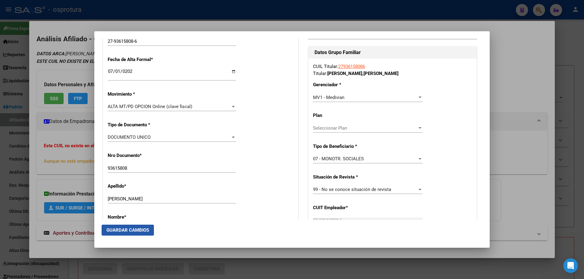
click at [122, 229] on span "Guardar Cambios" at bounding box center [127, 230] width 43 height 5
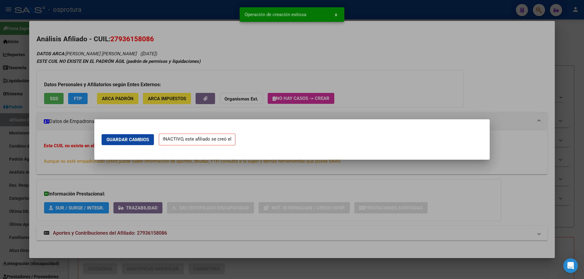
scroll to position [0, 0]
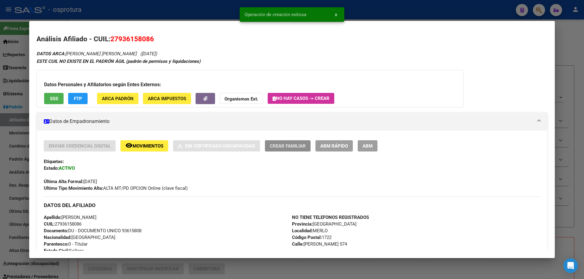
click at [273, 148] on span "Crear Familiar" at bounding box center [288, 146] width 36 height 5
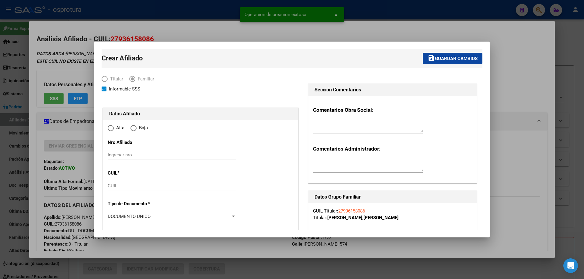
type input "27-93615808-6"
radio input "true"
type input "MERLO"
type input "1722"
type input "[PERSON_NAME]"
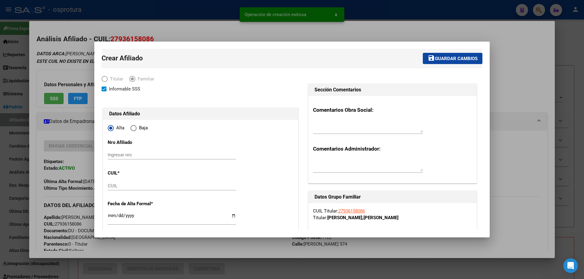
type input "574"
click at [117, 188] on input "CUIL" at bounding box center [172, 185] width 128 height 5
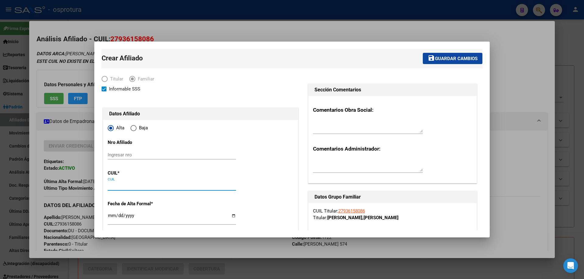
paste input "20-16528150-1"
type input "20-16528150-1"
type input "16528150"
type input "[PERSON_NAME]"
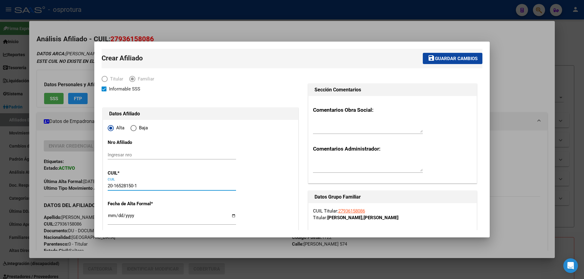
type input "[DATE]"
type input "MERLO"
type input "20-16528150-1"
click at [113, 216] on input "Ingresar fecha" at bounding box center [172, 218] width 128 height 10
type input "[DATE]"
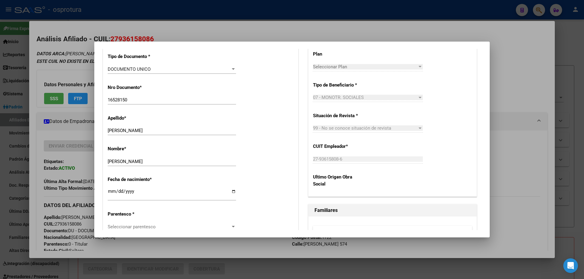
scroll to position [274, 0]
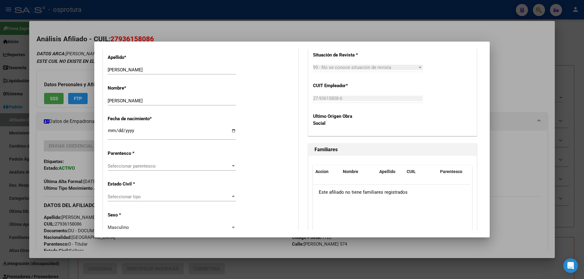
click at [126, 167] on span "Seleccionar parentesco" at bounding box center [169, 166] width 123 height 5
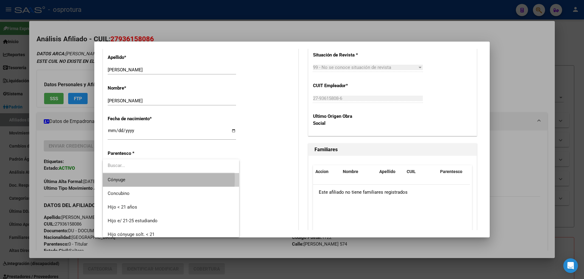
click at [128, 179] on span "Cónyuge" at bounding box center [171, 180] width 126 height 14
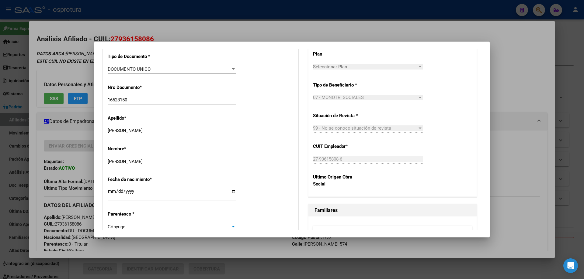
scroll to position [0, 0]
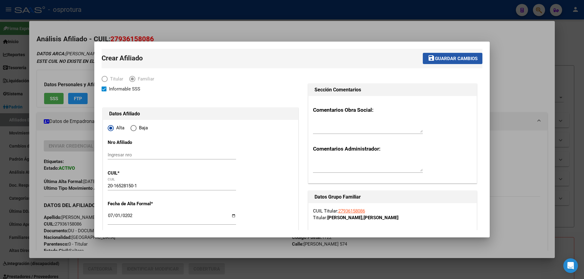
click at [435, 61] on span "Guardar cambios" at bounding box center [456, 58] width 43 height 5
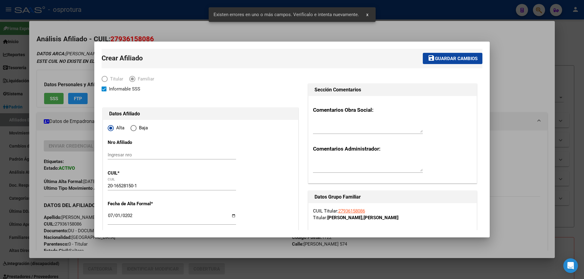
scroll to position [91, 0]
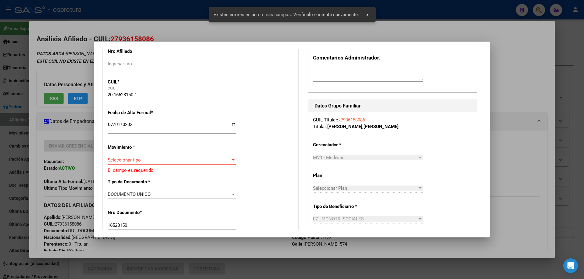
click at [166, 161] on span "Seleccionar tipo" at bounding box center [169, 160] width 123 height 5
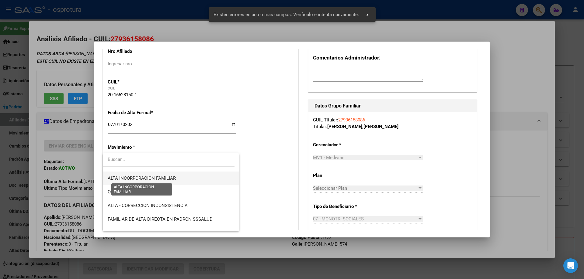
click at [169, 180] on span "ALTA INCORPORACION FAMILIAR" at bounding box center [142, 178] width 68 height 5
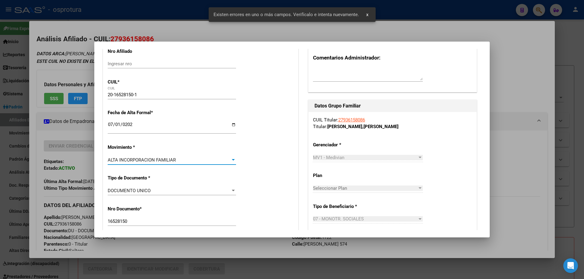
scroll to position [0, 0]
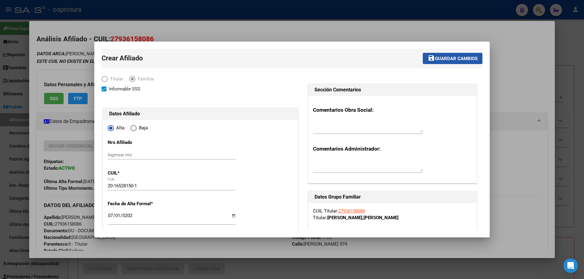
click at [435, 61] on span "Guardar cambios" at bounding box center [456, 58] width 43 height 5
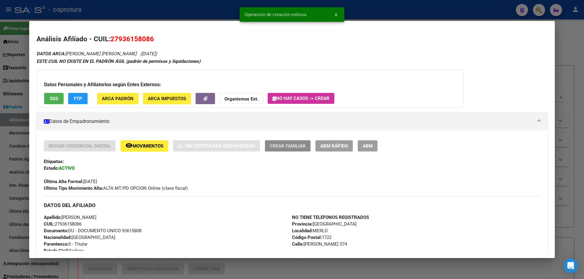
click at [334, 145] on span "ABM Rápido" at bounding box center [334, 146] width 28 height 5
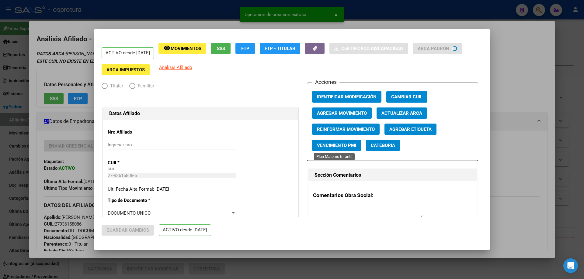
radio input "true"
type input "27-93615808-6"
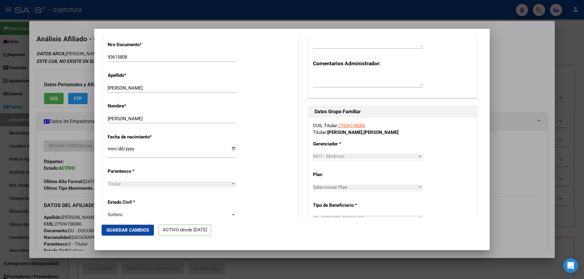
scroll to position [243, 0]
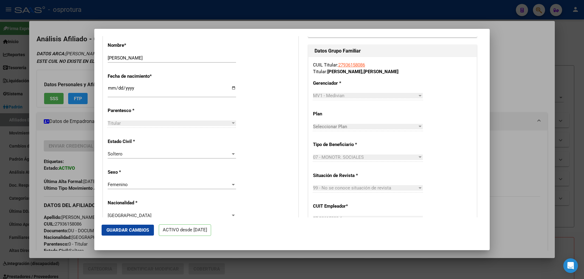
click at [119, 157] on span "Soltero" at bounding box center [115, 153] width 15 height 5
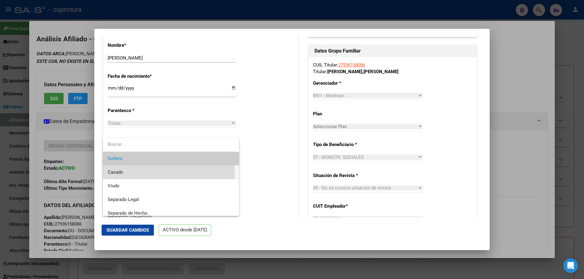
click at [128, 174] on span "Casado" at bounding box center [171, 173] width 126 height 14
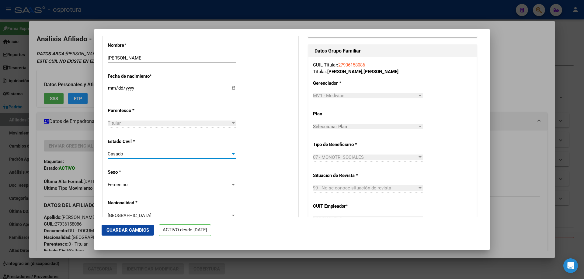
click at [128, 232] on span "Guardar Cambios" at bounding box center [127, 230] width 43 height 5
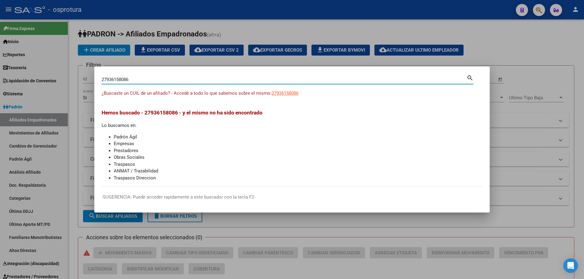
click at [176, 82] on input "27936158086" at bounding box center [284, 79] width 365 height 5
paste input "-45149658-7"
type input "27451496587"
click at [285, 92] on span "27451496587" at bounding box center [285, 93] width 27 height 5
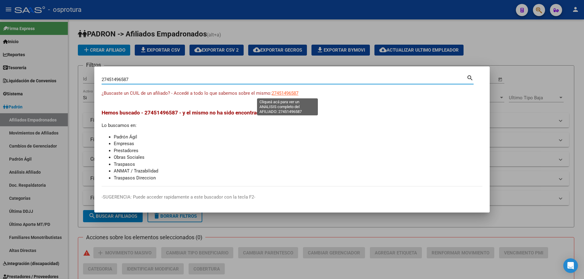
type textarea "27451496587"
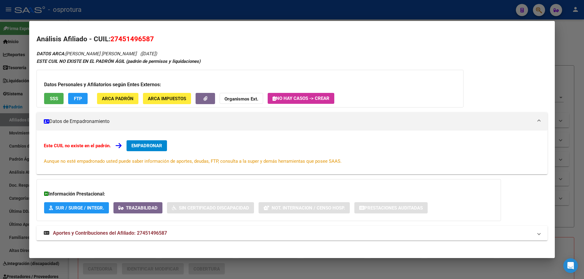
click at [162, 143] on span "EMPADRONAR" at bounding box center [146, 145] width 31 height 5
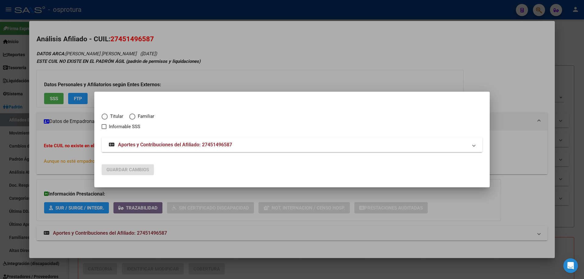
click at [106, 119] on span "Elija una opción" at bounding box center [105, 117] width 6 height 6
click at [106, 119] on input "Titular" at bounding box center [105, 117] width 6 height 6
radio input "true"
checkbox input "true"
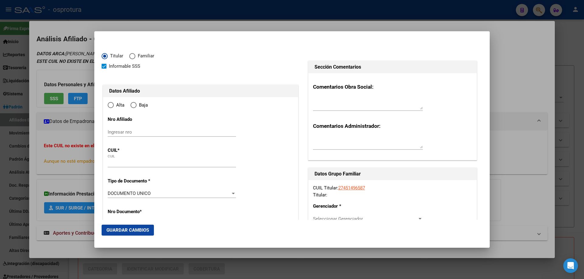
type input "27-45149658-7"
type input "45149658"
type input "[PERSON_NAME] SALVO"
type input "[PERSON_NAME]"
type input "[DATE]"
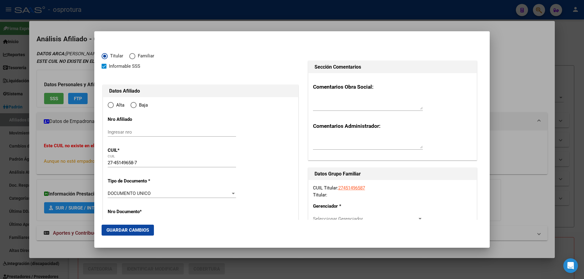
type input "DEL VISO"
type input "1669"
type input "VIAMONTE"
type input "1784"
type input "DEL VISO"
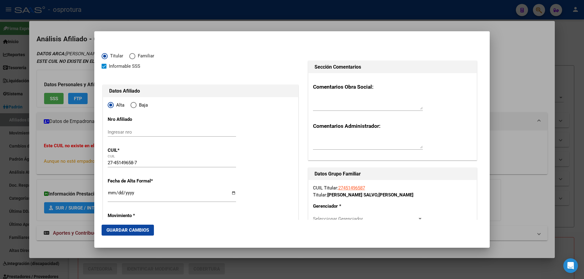
radio input "true"
click at [110, 194] on input "Ingresar fecha" at bounding box center [172, 196] width 128 height 10
type input "[DATE]"
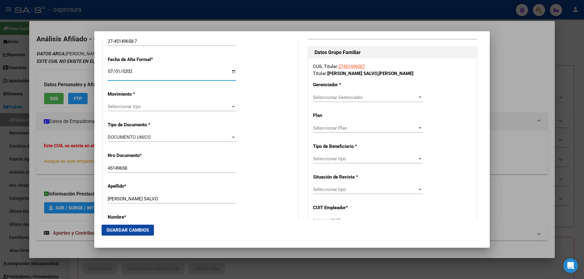
click at [123, 106] on span "Seleccionar tipo" at bounding box center [169, 106] width 123 height 5
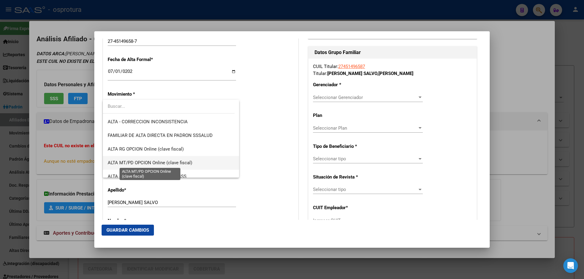
click at [145, 165] on span "ALTA MT/PD OPCION Online (clave fiscal)" at bounding box center [150, 162] width 85 height 5
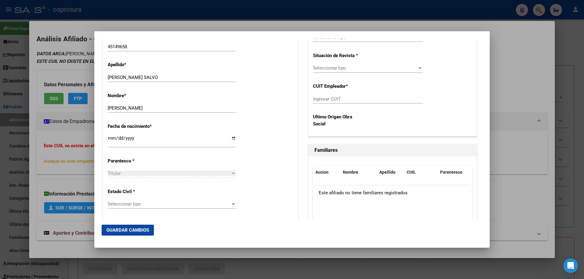
scroll to position [304, 0]
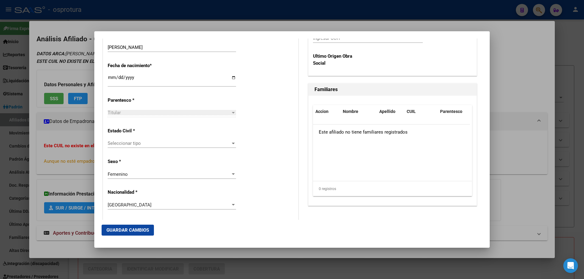
click at [126, 143] on span "Seleccionar tipo" at bounding box center [169, 143] width 123 height 5
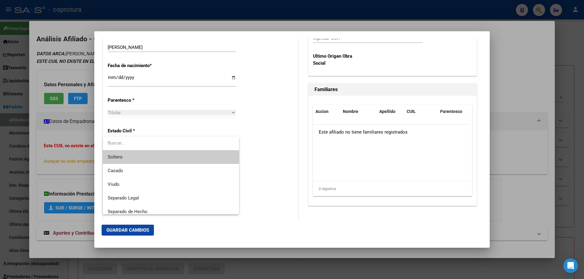
click at [132, 157] on span "Soltero" at bounding box center [171, 158] width 126 height 14
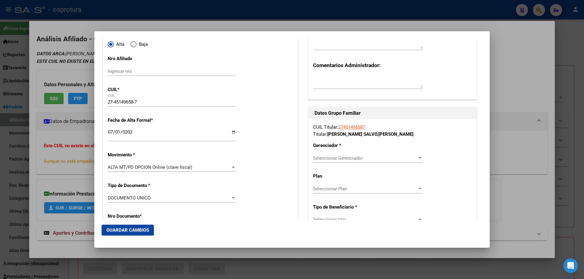
scroll to position [122, 0]
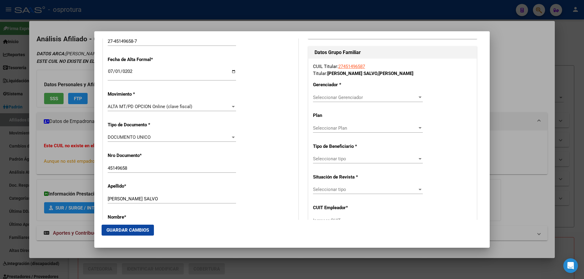
click at [331, 95] on span "Seleccionar Gerenciador" at bounding box center [365, 97] width 104 height 5
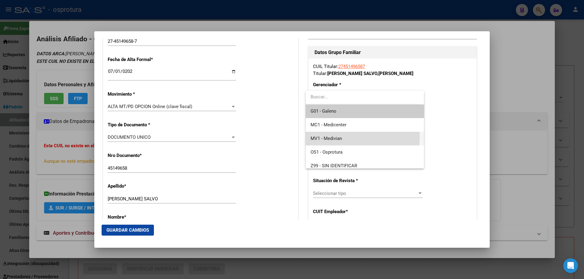
click at [345, 137] on span "MV1 - Medivian" at bounding box center [364, 139] width 108 height 14
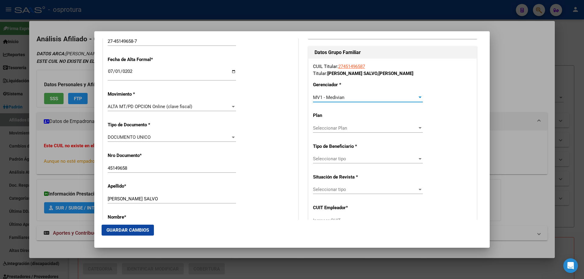
scroll to position [213, 0]
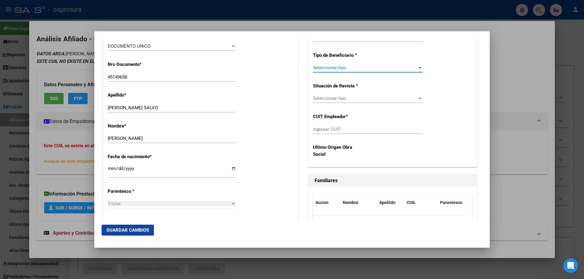
click at [341, 69] on span "Seleccionar tipo" at bounding box center [365, 67] width 104 height 5
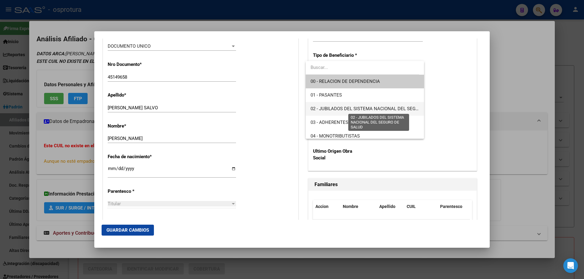
scroll to position [61, 0]
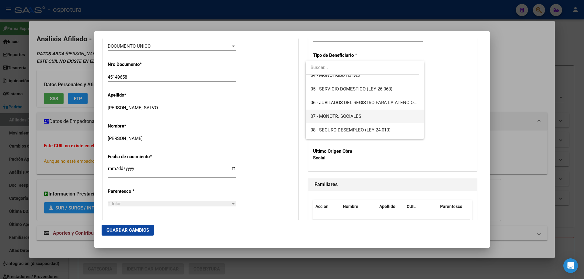
click at [341, 120] on span "07 - MONOTR. SOCIALES" at bounding box center [364, 117] width 108 height 14
type input "27-45149658-7"
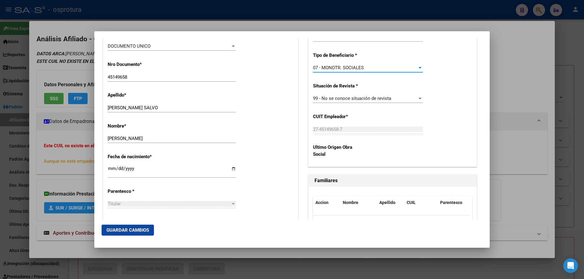
click at [114, 227] on button "Guardar Cambios" at bounding box center [128, 230] width 52 height 11
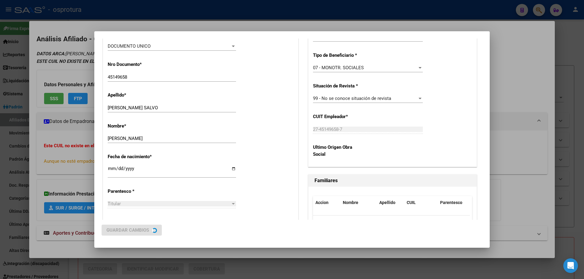
scroll to position [0, 0]
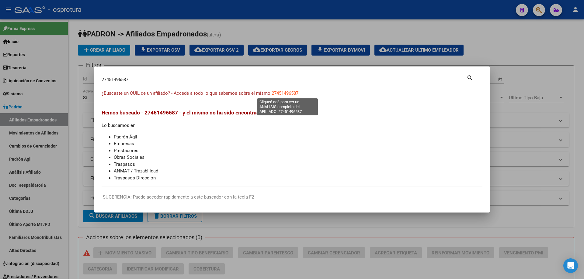
click at [288, 96] on span "27451496587" at bounding box center [285, 93] width 27 height 5
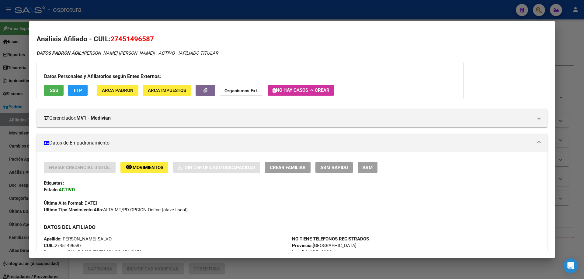
scroll to position [152, 0]
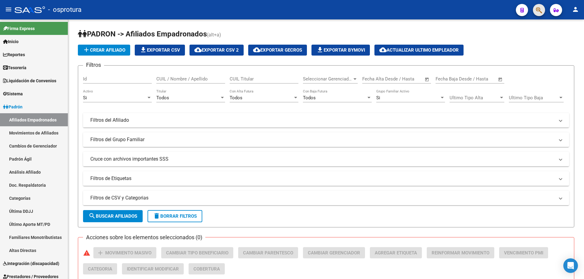
click at [534, 8] on button "button" at bounding box center [539, 10] width 12 height 12
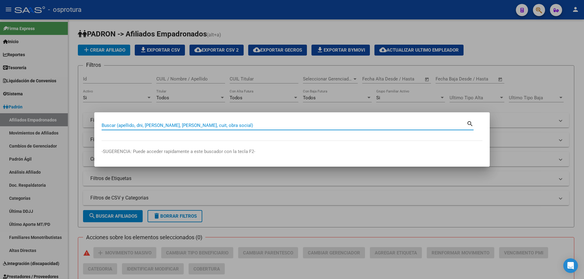
click at [247, 125] on input "Buscar (apellido, dni, [PERSON_NAME], [PERSON_NAME], cuit, obra social)" at bounding box center [284, 125] width 365 height 5
type input "27453214392"
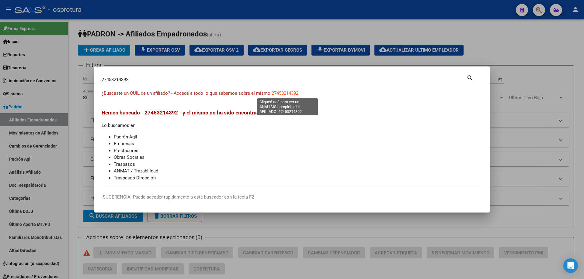
click at [292, 93] on span "27453214392" at bounding box center [285, 93] width 27 height 5
type textarea "27453214392"
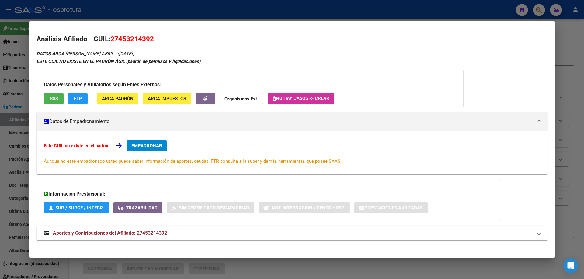
click at [133, 145] on span "EMPADRONAR" at bounding box center [146, 145] width 31 height 5
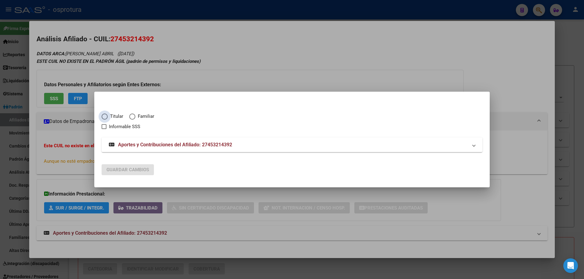
click at [106, 116] on span "Elija una opción" at bounding box center [105, 117] width 6 height 6
click at [106, 116] on input "Titular" at bounding box center [105, 117] width 6 height 6
radio input "true"
checkbox input "true"
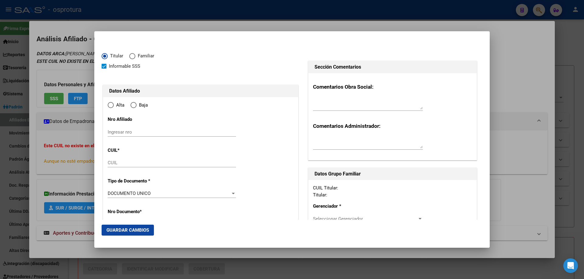
type input "27-45321439-2"
type input "45321439"
type input "[PERSON_NAME]"
type input "[DATE]"
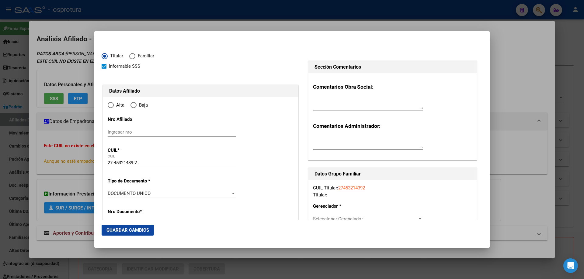
type input "CASTELAR"
type input "1712"
type input "SAN PEDRO"
type input "1993"
type input "0"
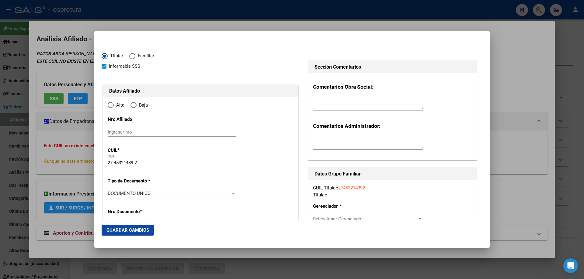
type input "CASTELAR"
radio input "true"
click at [110, 192] on input "Ingresar fecha" at bounding box center [172, 196] width 128 height 10
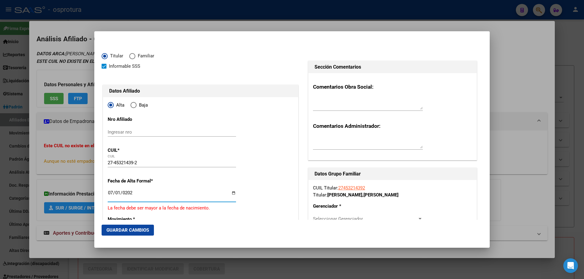
type input "[DATE]"
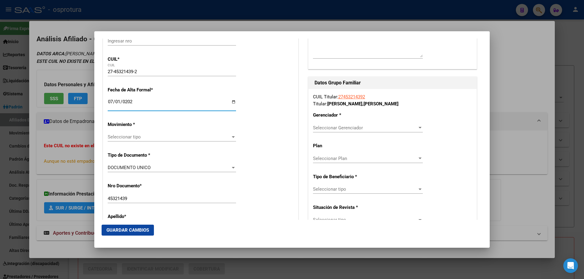
click at [147, 141] on div "Seleccionar tipo Seleccionar tipo" at bounding box center [172, 137] width 128 height 9
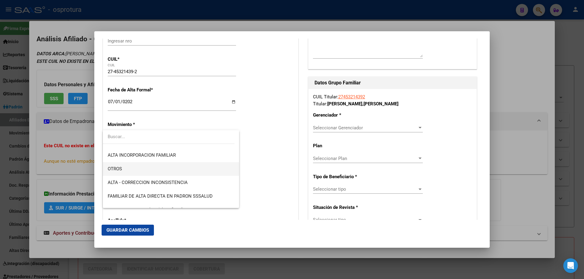
scroll to position [122, 0]
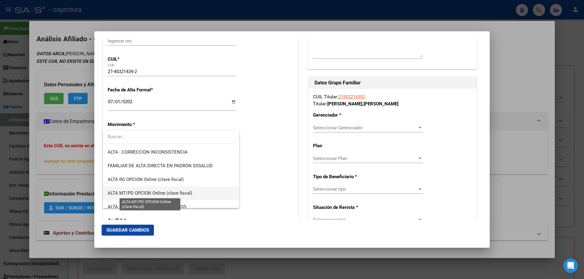
click at [158, 196] on span "ALTA MT/PD OPCION Online (clave fiscal)" at bounding box center [150, 193] width 85 height 5
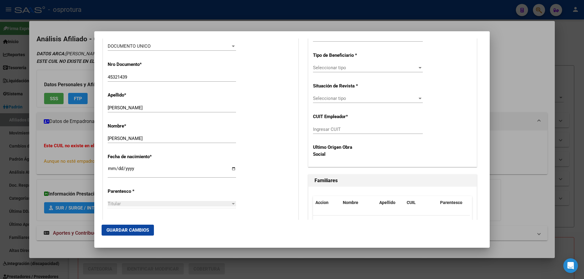
scroll to position [274, 0]
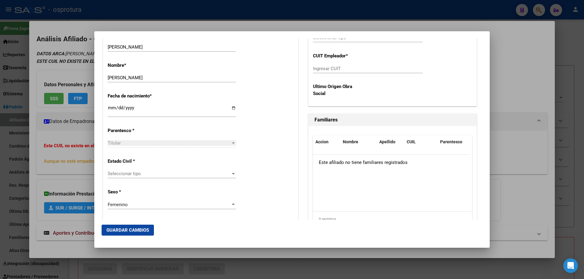
click at [145, 172] on span "Seleccionar tipo" at bounding box center [169, 173] width 123 height 5
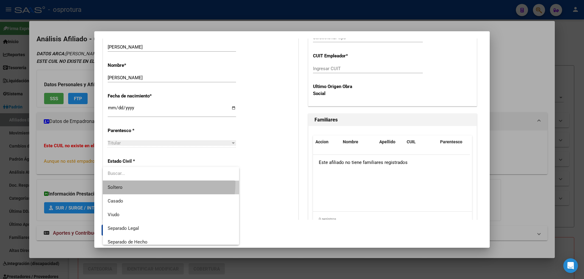
click at [145, 183] on span "Soltero" at bounding box center [171, 188] width 126 height 14
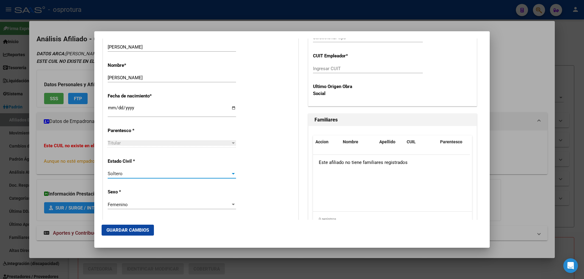
scroll to position [152, 0]
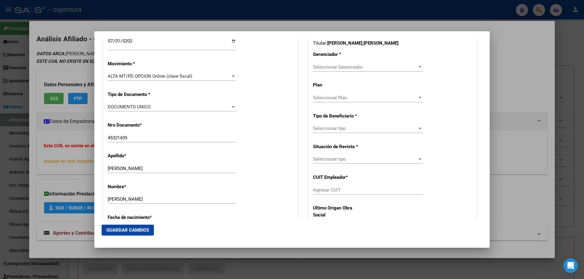
click at [344, 68] on span "Seleccionar Gerenciador" at bounding box center [365, 66] width 104 height 5
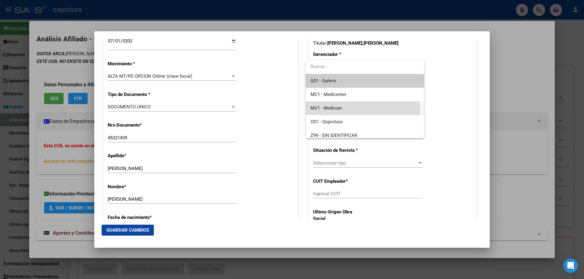
click at [353, 111] on span "MV1 - Medivian" at bounding box center [364, 109] width 108 height 14
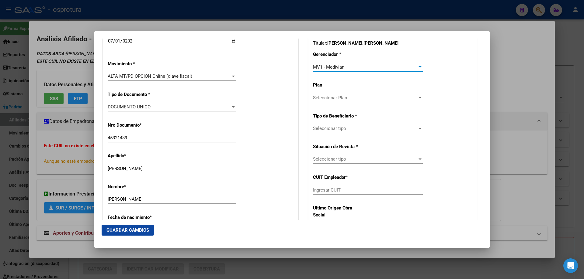
click at [341, 127] on span "Seleccionar tipo" at bounding box center [365, 128] width 104 height 5
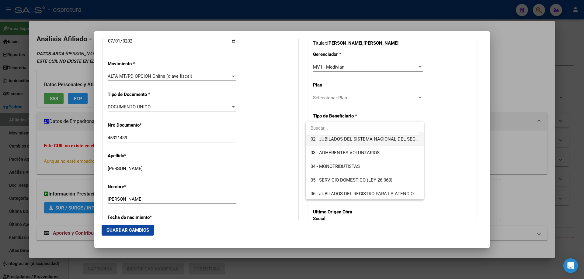
scroll to position [61, 0]
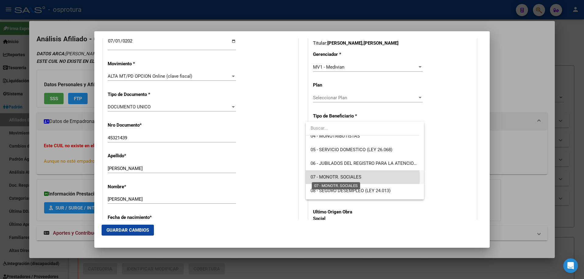
click at [345, 178] on span "07 - MONOTR. SOCIALES" at bounding box center [335, 177] width 51 height 5
type input "27-45321439-2"
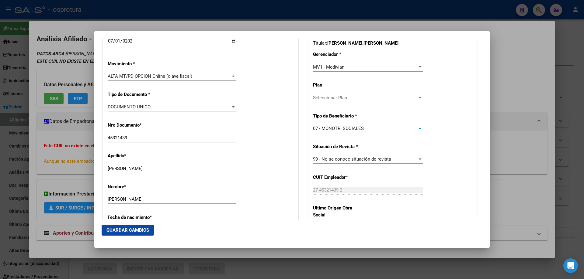
click at [135, 230] on span "Guardar Cambios" at bounding box center [127, 230] width 43 height 5
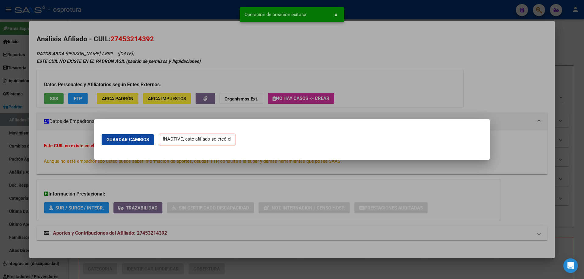
scroll to position [0, 0]
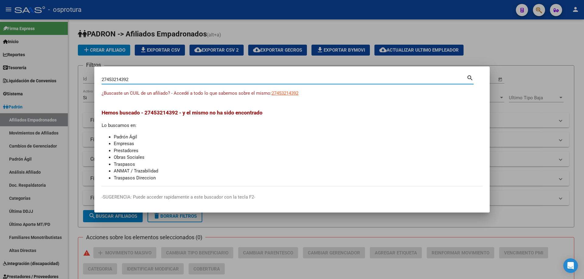
click at [316, 78] on input "27453214392" at bounding box center [284, 79] width 365 height 5
paste input "-94238020-3"
type input "27942380203"
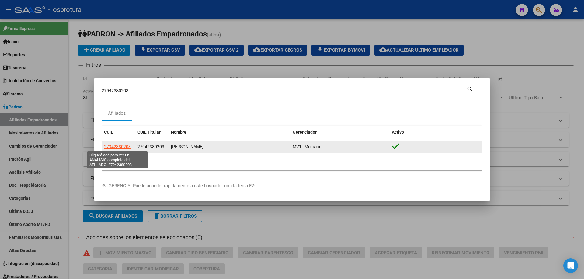
click at [122, 148] on span "27942380203" at bounding box center [117, 146] width 27 height 5
type textarea "27942380203"
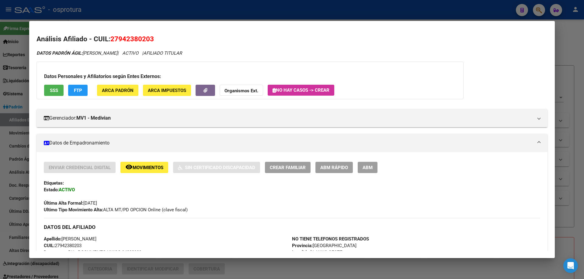
scroll to position [122, 0]
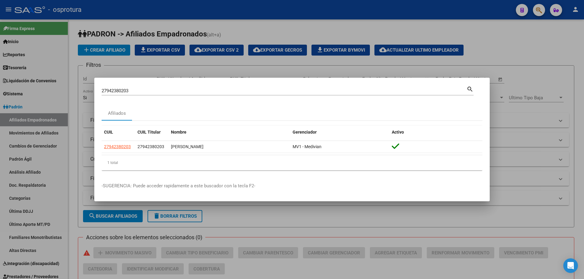
click at [192, 91] on input "27942380203" at bounding box center [284, 90] width 365 height 5
paste input "-94266575-5"
type input "27942665755"
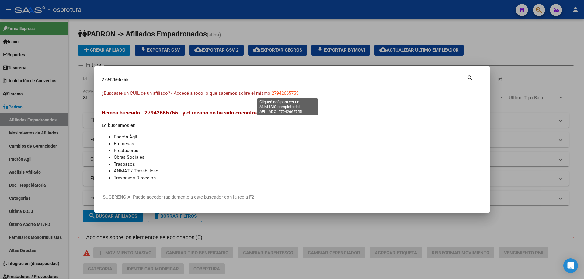
click at [282, 92] on span "27942665755" at bounding box center [285, 93] width 27 height 5
type textarea "27942665755"
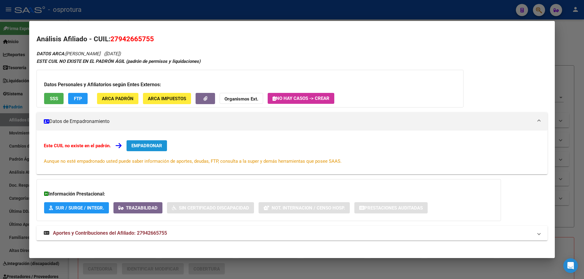
click at [157, 143] on button "EMPADRONAR" at bounding box center [146, 145] width 40 height 11
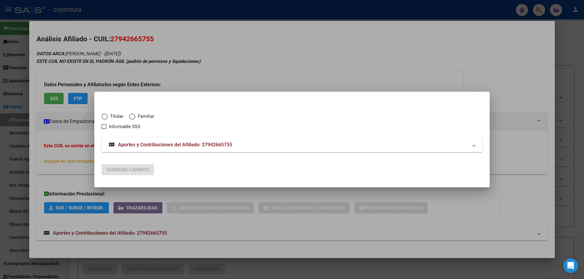
click at [107, 116] on span "Elija una opción" at bounding box center [105, 117] width 6 height 6
click at [107, 116] on input "Titular" at bounding box center [105, 117] width 6 height 6
radio input "true"
checkbox input "true"
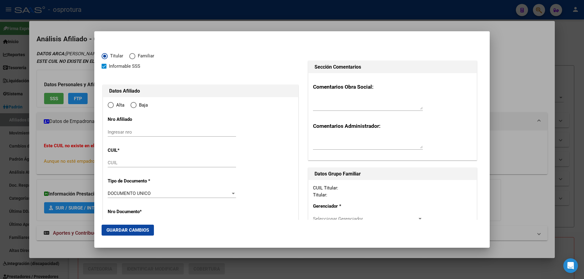
type input "27-94266575-5"
type input "94266575"
type input "[PERSON_NAME]"
type input "[DATE]"
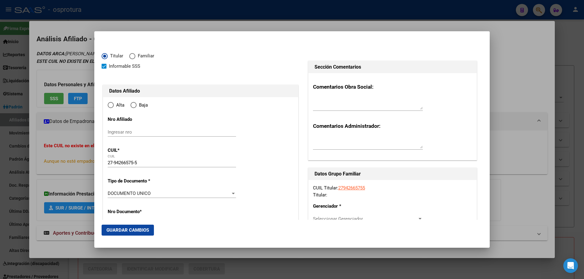
type input "PASO DEL REY"
type input "1742"
type input "[PERSON_NAME]"
type input "2406"
type input "0"
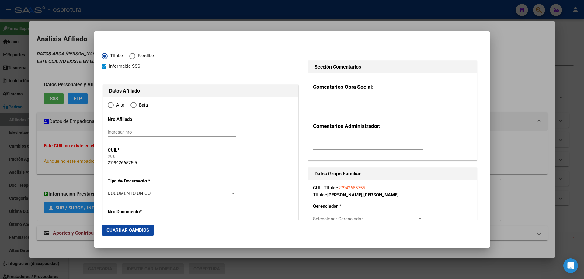
radio input "true"
type input "PASO DEL REY"
click at [112, 193] on input "Ingresar fecha" at bounding box center [172, 196] width 128 height 10
type input "[DATE]"
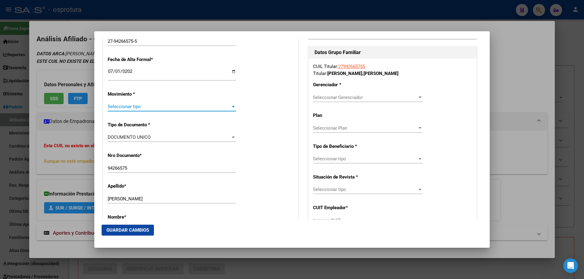
click at [124, 105] on span "Seleccionar tipo" at bounding box center [169, 106] width 123 height 5
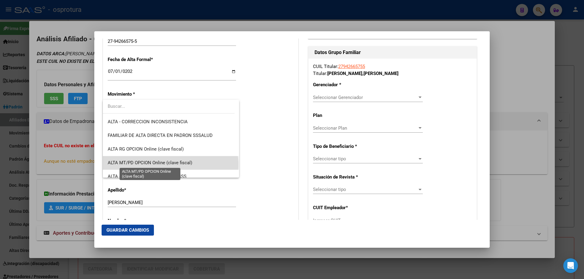
click at [170, 165] on span "ALTA MT/PD OPCION Online (clave fiscal)" at bounding box center [150, 162] width 85 height 5
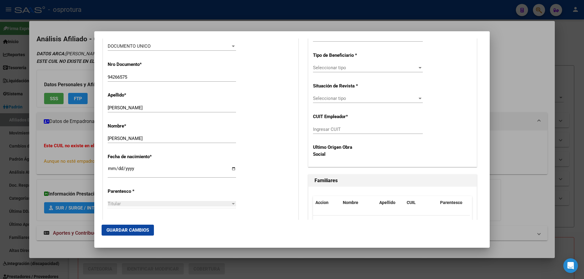
scroll to position [304, 0]
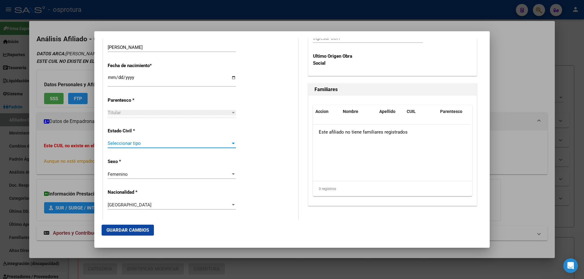
click at [143, 144] on span "Seleccionar tipo" at bounding box center [169, 143] width 123 height 5
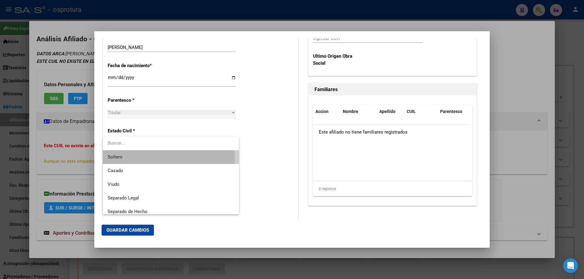
click at [144, 157] on span "Soltero" at bounding box center [171, 158] width 126 height 14
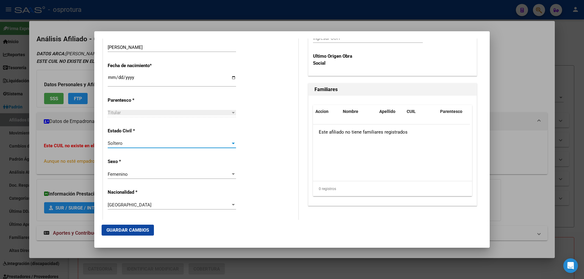
scroll to position [91, 0]
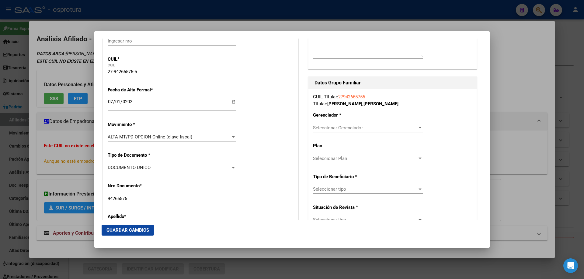
click at [334, 125] on div "Seleccionar Gerenciador Seleccionar Gerenciador" at bounding box center [368, 127] width 110 height 9
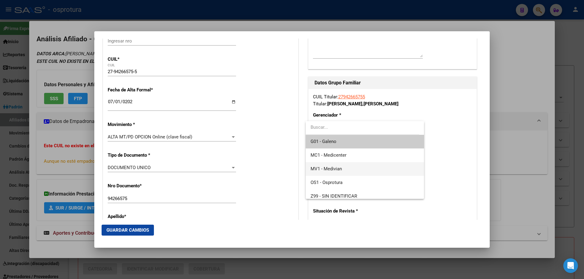
click at [343, 169] on span "MV1 - Medivian" at bounding box center [364, 169] width 108 height 14
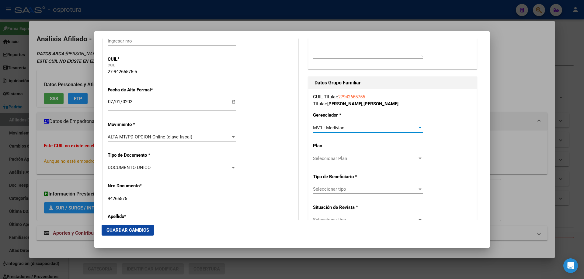
click at [347, 191] on span "Seleccionar tipo" at bounding box center [365, 189] width 104 height 5
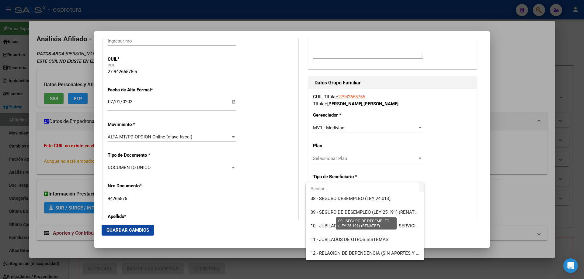
scroll to position [83, 0]
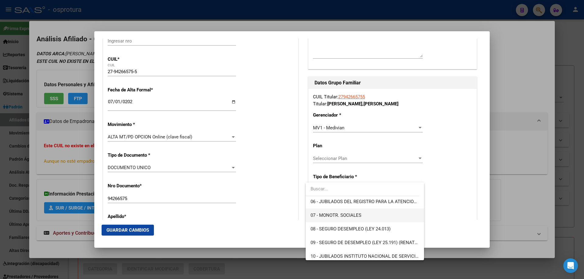
click at [345, 211] on span "07 - MONOTR. SOCIALES" at bounding box center [364, 216] width 108 height 14
type input "27-94266575-5"
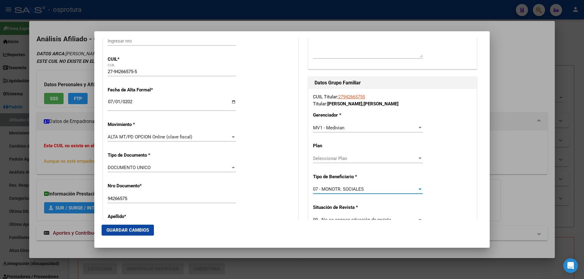
click at [117, 231] on span "Guardar Cambios" at bounding box center [127, 230] width 43 height 5
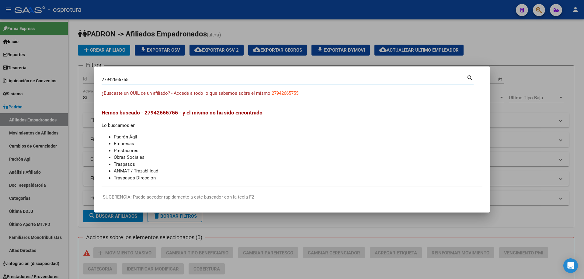
click at [140, 82] on input "27942665755" at bounding box center [284, 79] width 365 height 5
paste input "0-14658268-1"
type input "20146582681"
click at [288, 91] on span "20146582681" at bounding box center [285, 93] width 27 height 5
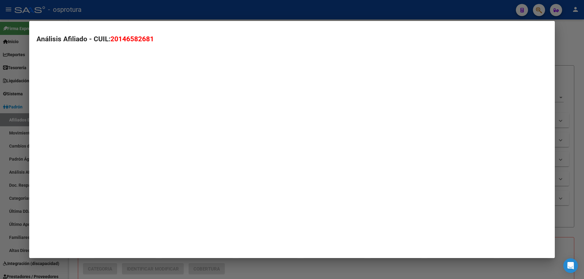
type textarea "20146582681"
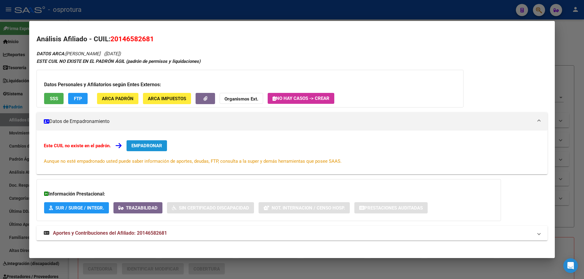
click at [156, 145] on span "EMPADRONAR" at bounding box center [146, 145] width 31 height 5
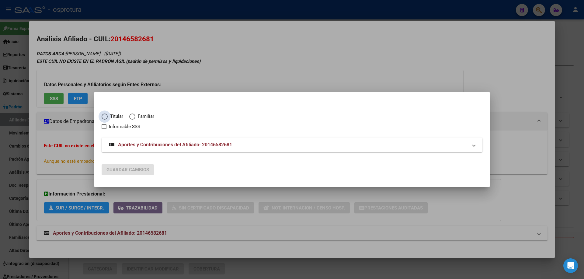
click at [106, 118] on span "Elija una opción" at bounding box center [105, 117] width 6 height 6
click at [106, 118] on input "Titular" at bounding box center [105, 117] width 6 height 6
radio input "true"
checkbox input "true"
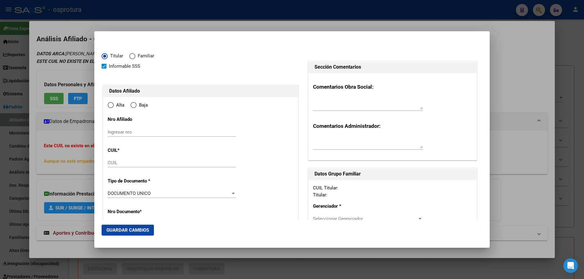
type input "20-14658268-1"
type input "14658268"
type input "ROLDAN"
type input "[PERSON_NAME]"
type input "[DATE]"
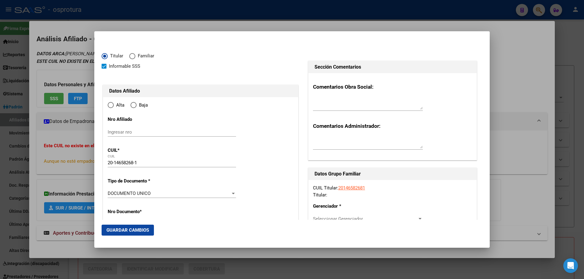
type input "LAS [PERSON_NAME]"
type input "5231"
type input "ZONA RURAL"
type input "1"
type input "0"
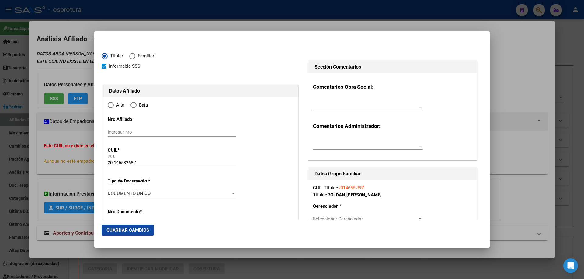
type input "LAS [PERSON_NAME]"
radio input "true"
click at [110, 195] on input "Ingresar fecha" at bounding box center [172, 196] width 128 height 10
type input "[DATE]"
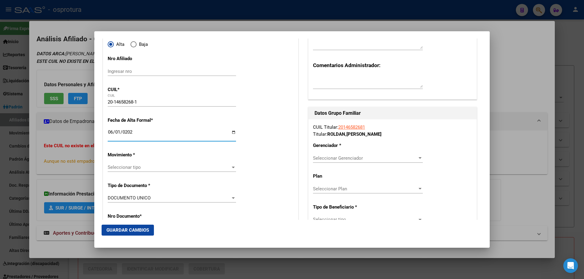
click at [123, 169] on span "Seleccionar tipo" at bounding box center [169, 167] width 123 height 5
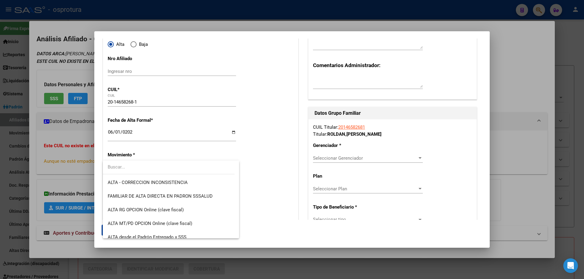
scroll to position [152, 0]
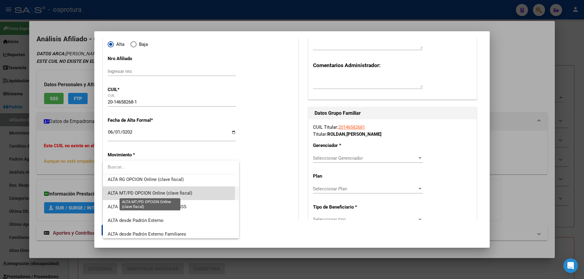
click at [150, 192] on span "ALTA MT/PD OPCION Online (clave fiscal)" at bounding box center [150, 193] width 85 height 5
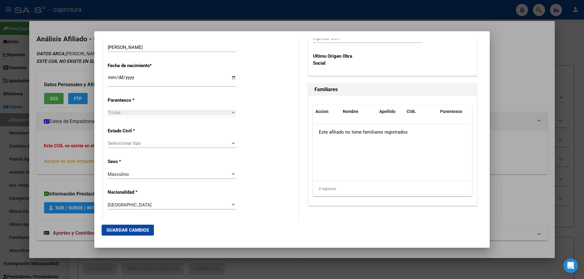
scroll to position [334, 0]
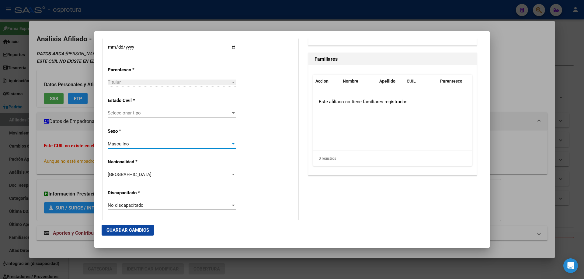
click at [126, 144] on span "Masculino" at bounding box center [118, 143] width 21 height 5
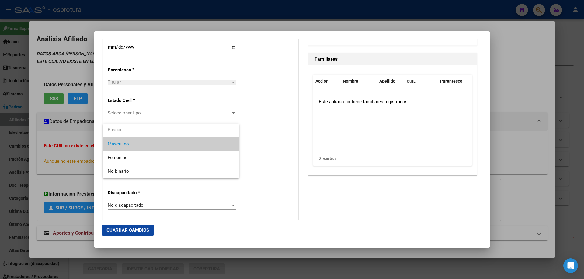
click at [125, 106] on div at bounding box center [292, 139] width 584 height 279
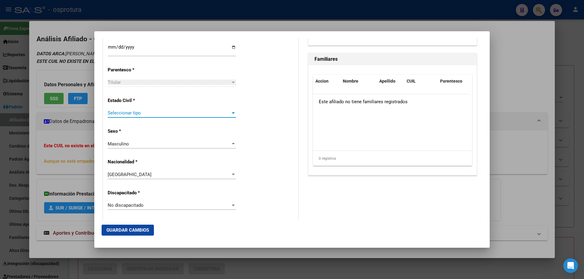
click at [123, 112] on span "Seleccionar tipo" at bounding box center [169, 112] width 123 height 5
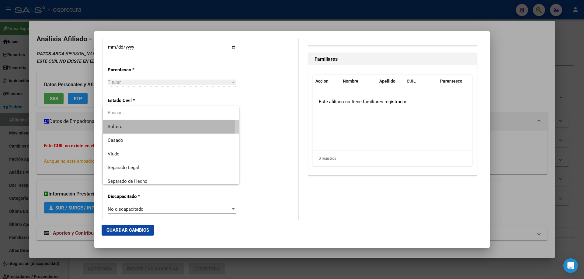
click at [123, 126] on span "Soltero" at bounding box center [171, 127] width 126 height 14
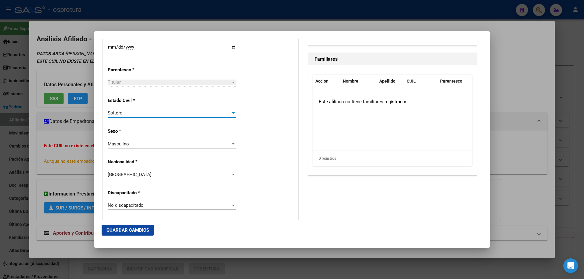
scroll to position [122, 0]
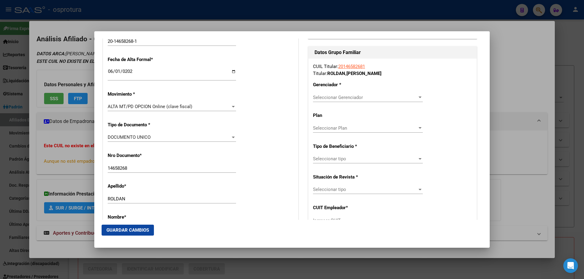
click at [351, 97] on span "Seleccionar Gerenciador" at bounding box center [365, 97] width 104 height 5
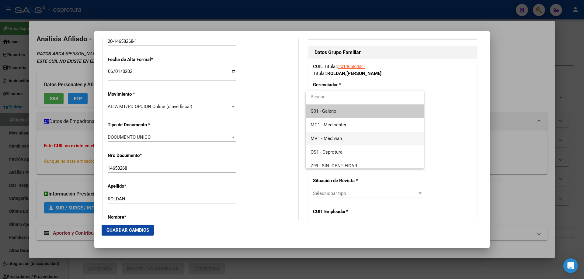
click at [349, 139] on span "MV1 - Medivian" at bounding box center [364, 139] width 108 height 14
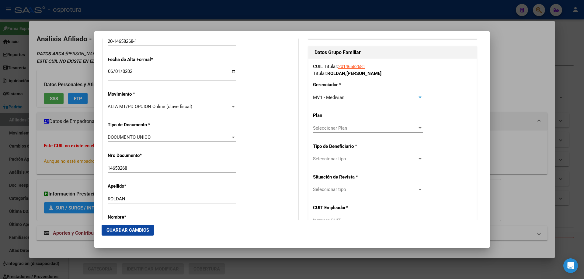
click at [349, 160] on span "Seleccionar tipo" at bounding box center [365, 158] width 104 height 5
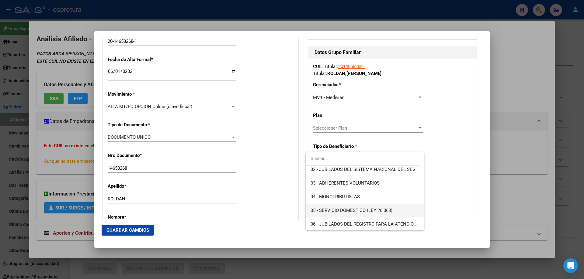
scroll to position [91, 0]
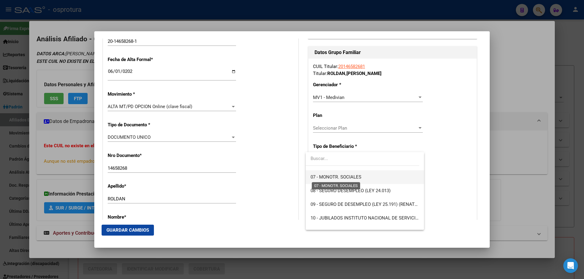
click at [333, 175] on span "07 - MONOTR. SOCIALES" at bounding box center [335, 177] width 51 height 5
type input "20-14658268-1"
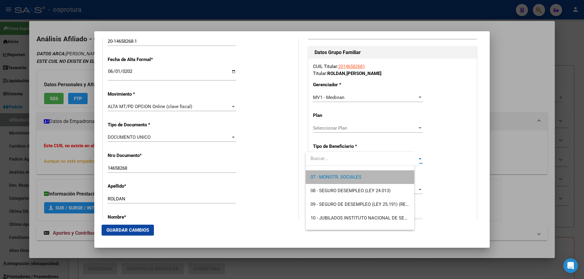
scroll to position [96, 0]
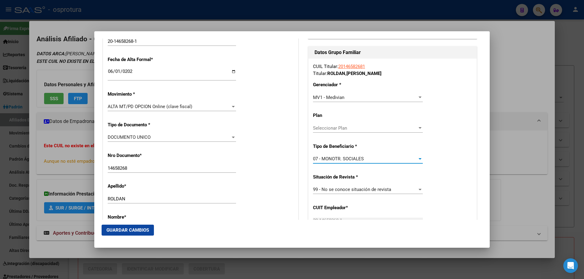
click at [129, 224] on mat-dialog-actions "Guardar Cambios" at bounding box center [292, 230] width 381 height 21
click at [125, 232] on span "Guardar Cambios" at bounding box center [127, 230] width 43 height 5
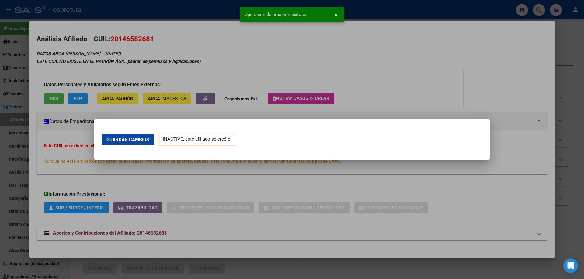
scroll to position [0, 0]
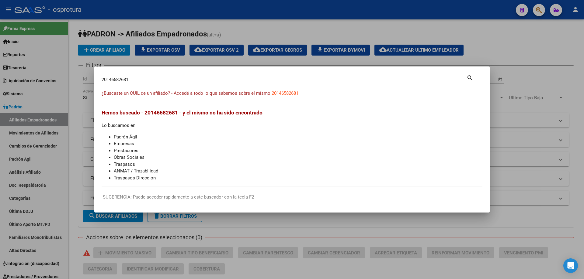
click at [162, 78] on input "20146582681" at bounding box center [284, 79] width 365 height 5
paste input "-17235067-5"
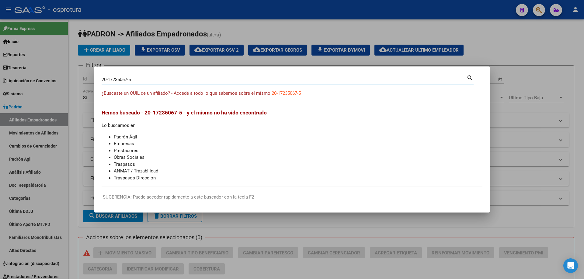
type input "20172350675"
click at [284, 94] on span "20172350675" at bounding box center [285, 93] width 27 height 5
type textarea "20172350675"
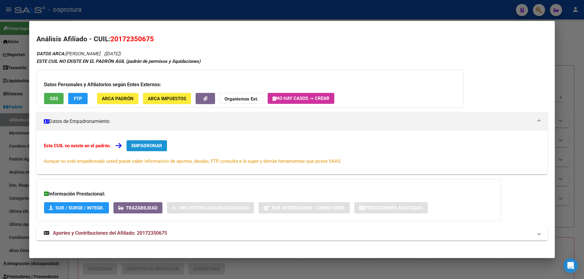
click at [143, 146] on span "EMPADRONAR" at bounding box center [146, 145] width 31 height 5
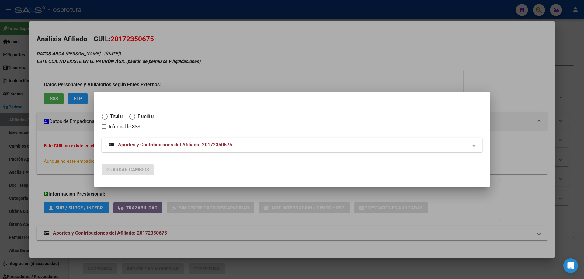
click at [106, 116] on span "Elija una opción" at bounding box center [105, 117] width 6 height 6
click at [106, 116] on input "Titular" at bounding box center [105, 117] width 6 height 6
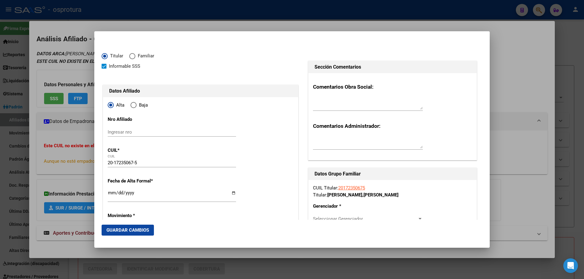
scroll to position [61, 0]
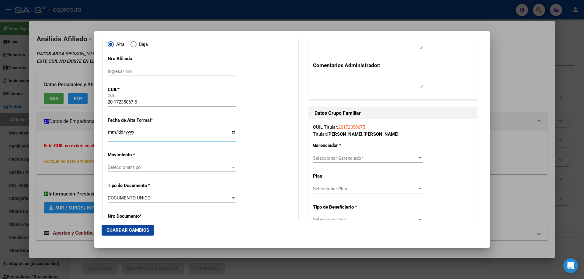
click at [111, 134] on input "Ingresar fecha" at bounding box center [172, 135] width 128 height 10
click at [128, 167] on span "Seleccionar tipo" at bounding box center [169, 167] width 123 height 5
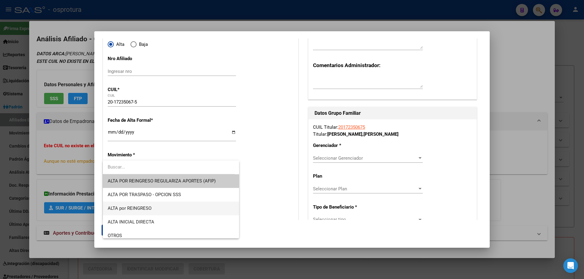
scroll to position [152, 0]
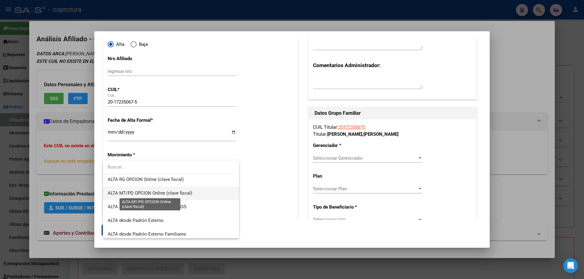
click at [159, 195] on span "ALTA MT/PD OPCION Online (clave fiscal)" at bounding box center [150, 193] width 85 height 5
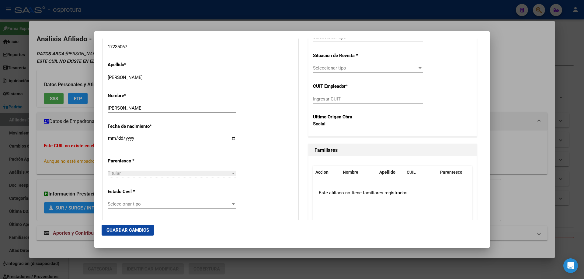
scroll to position [274, 0]
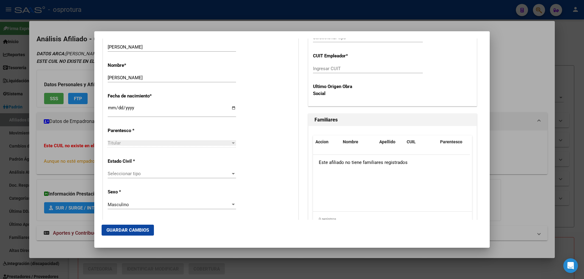
click at [143, 174] on span "Seleccionar tipo" at bounding box center [169, 173] width 123 height 5
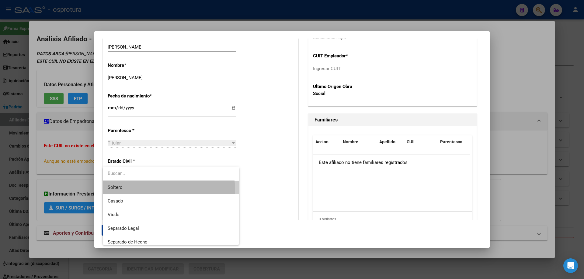
click at [142, 192] on span "Soltero" at bounding box center [171, 188] width 126 height 14
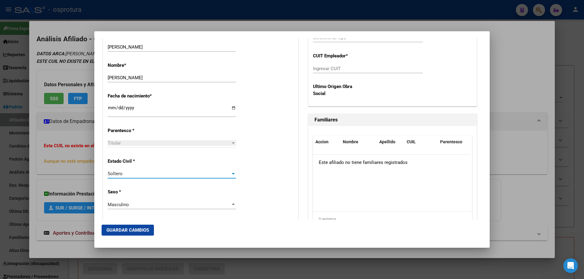
scroll to position [122, 0]
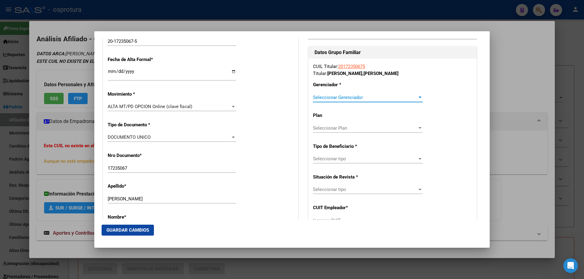
click at [330, 98] on span "Seleccionar Gerenciador" at bounding box center [365, 97] width 104 height 5
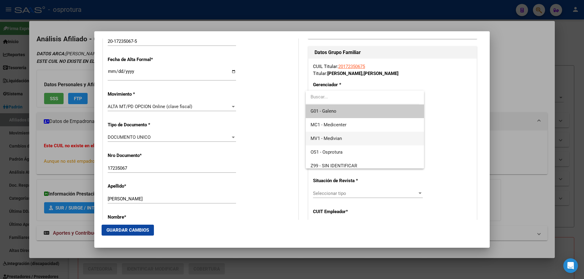
click at [338, 143] on span "MV1 - Medivian" at bounding box center [364, 139] width 108 height 14
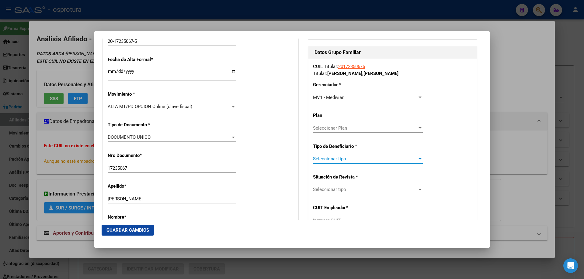
click at [335, 161] on span "Seleccionar tipo" at bounding box center [365, 158] width 104 height 5
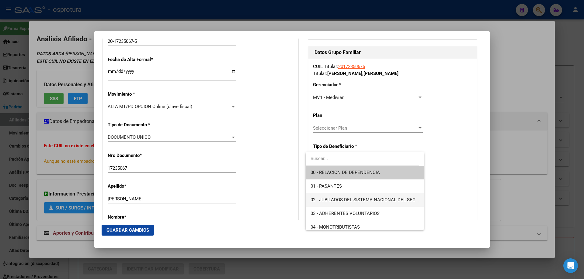
scroll to position [61, 0]
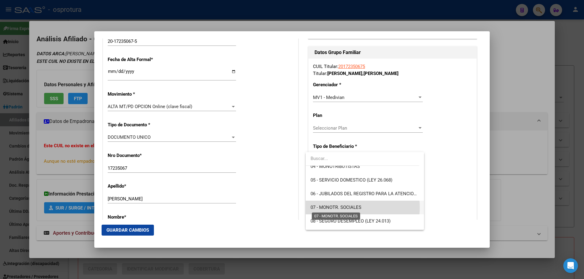
click at [334, 208] on span "07 - MONOTR. SOCIALES" at bounding box center [335, 207] width 51 height 5
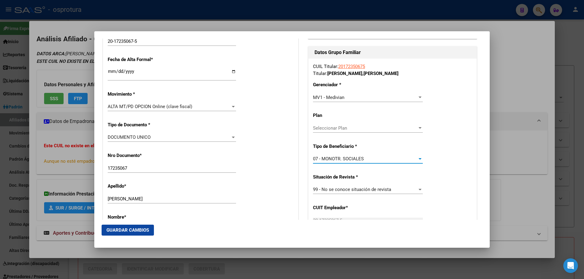
click at [146, 226] on button "Guardar Cambios" at bounding box center [128, 230] width 52 height 11
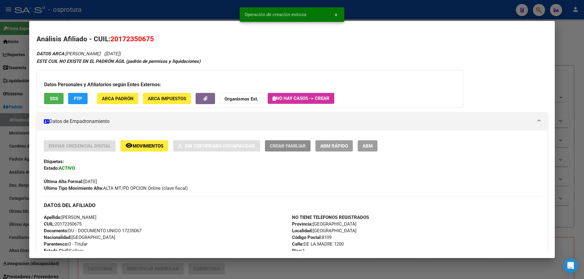
click at [286, 148] on span "Crear Familiar" at bounding box center [288, 146] width 36 height 5
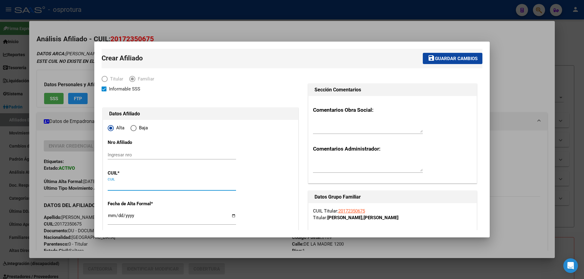
click at [133, 188] on input "CUIL" at bounding box center [172, 185] width 128 height 5
paste input "20-49302052-9"
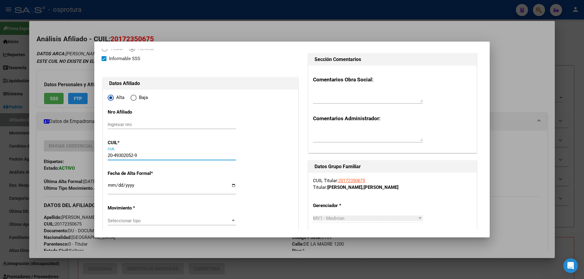
click at [111, 186] on input "Ingresar fecha" at bounding box center [172, 188] width 128 height 10
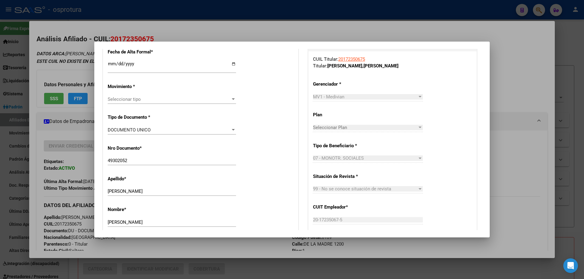
click at [142, 99] on span "Seleccionar tipo" at bounding box center [169, 99] width 123 height 5
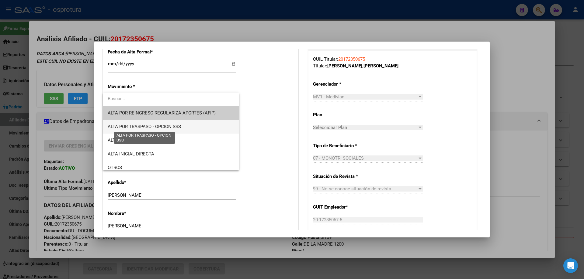
scroll to position [61, 0]
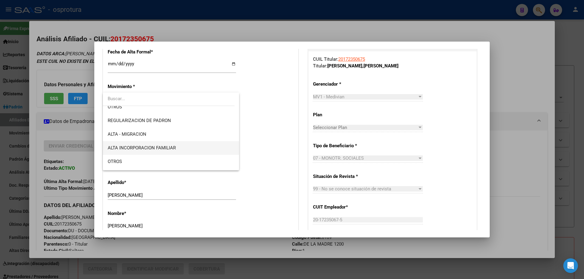
click at [175, 145] on span "ALTA INCORPORACION FAMILIAR" at bounding box center [171, 148] width 126 height 14
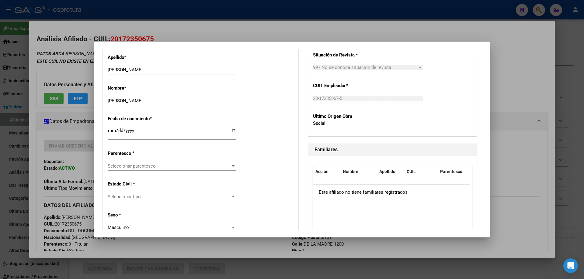
scroll to position [304, 0]
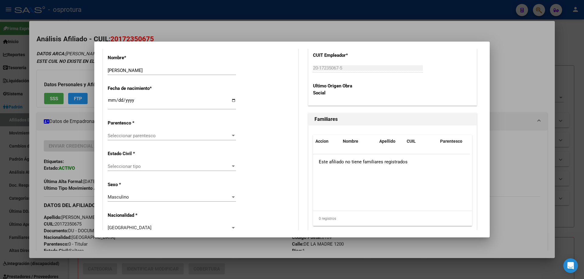
click at [140, 135] on span "Seleccionar parentesco" at bounding box center [169, 135] width 123 height 5
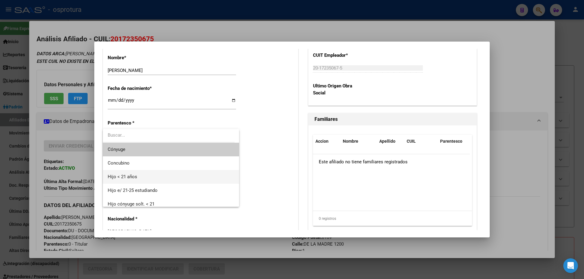
click at [144, 178] on span "Hijo < 21 años" at bounding box center [171, 177] width 126 height 14
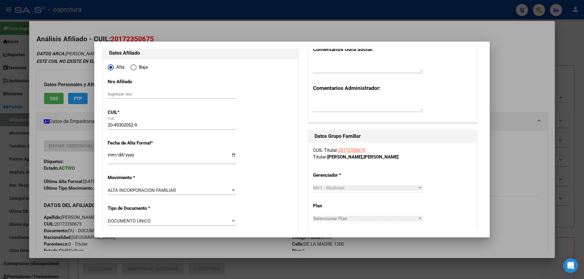
scroll to position [0, 0]
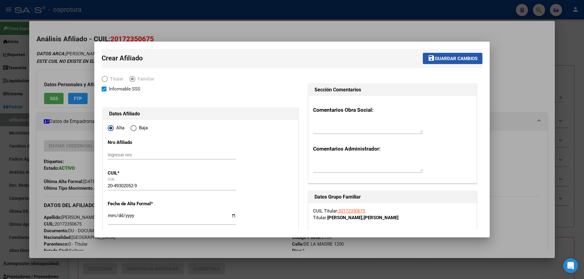
click at [460, 59] on span "Guardar cambios" at bounding box center [456, 58] width 43 height 5
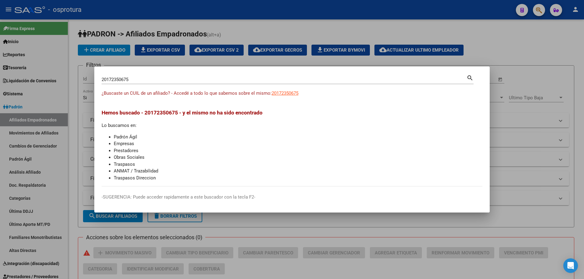
click at [148, 83] on div "20172350675 Buscar (apellido, dni, cuil, [PERSON_NAME], cuit, obra social)" at bounding box center [284, 79] width 365 height 9
click at [144, 80] on input "20172350675" at bounding box center [284, 79] width 365 height 5
paste input "-18075960-4"
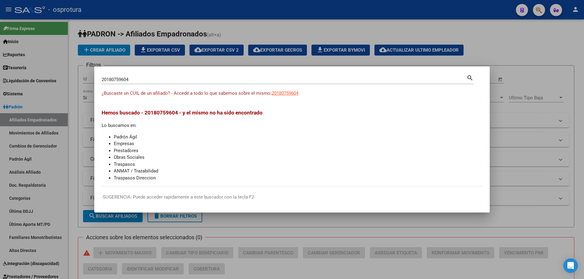
drag, startPoint x: 309, startPoint y: 94, endPoint x: 304, endPoint y: 95, distance: 4.7
click at [305, 95] on div "¿Buscaste un CUIL de un afiliado? - Accedé a todo lo que sabemos sobre el mismo…" at bounding box center [292, 97] width 381 height 14
click at [293, 95] on span "20180759604" at bounding box center [285, 93] width 27 height 5
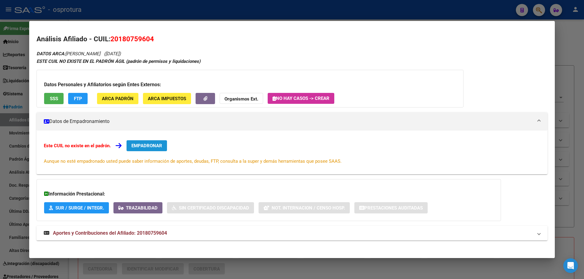
click at [153, 145] on span "EMPADRONAR" at bounding box center [146, 145] width 31 height 5
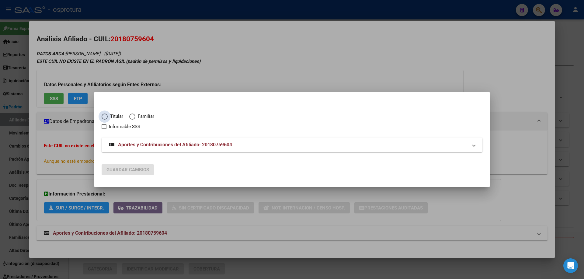
click at [107, 118] on span "Elija una opción" at bounding box center [105, 117] width 6 height 6
click at [107, 118] on input "Titular" at bounding box center [105, 117] width 6 height 6
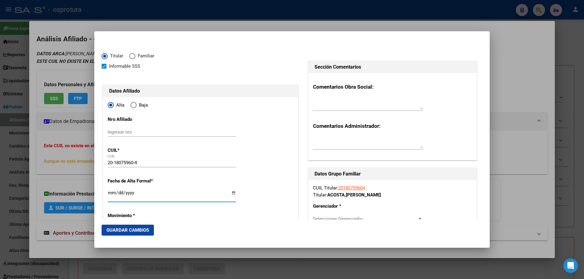
click at [112, 192] on input "Ingresar fecha" at bounding box center [172, 196] width 128 height 10
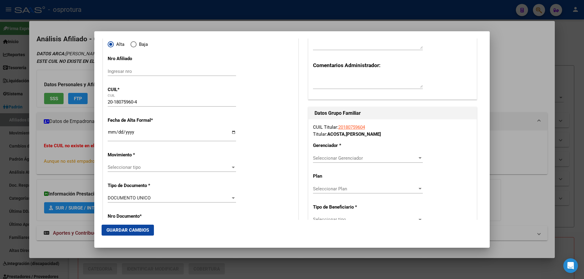
click at [130, 169] on span "Seleccionar tipo" at bounding box center [169, 167] width 123 height 5
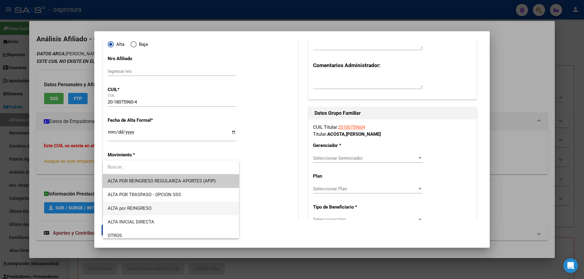
scroll to position [122, 0]
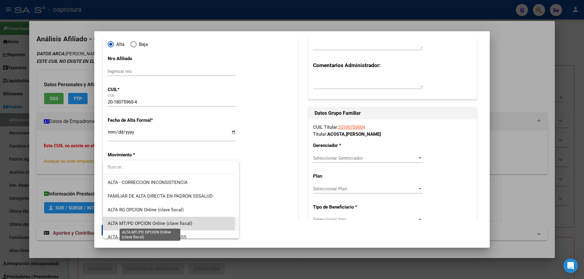
click at [150, 223] on span "ALTA MT/PD OPCION Online (clave fiscal)" at bounding box center [150, 223] width 85 height 5
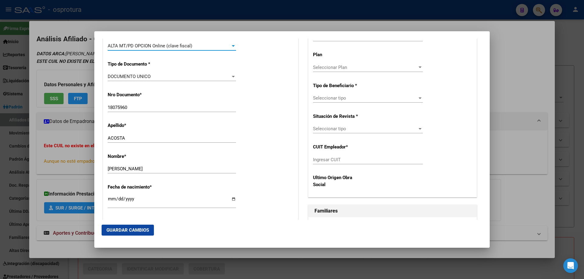
scroll to position [304, 0]
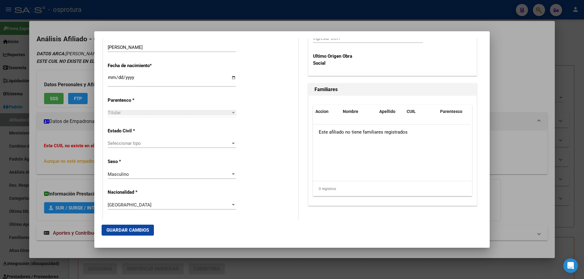
click at [126, 143] on span "Seleccionar tipo" at bounding box center [169, 143] width 123 height 5
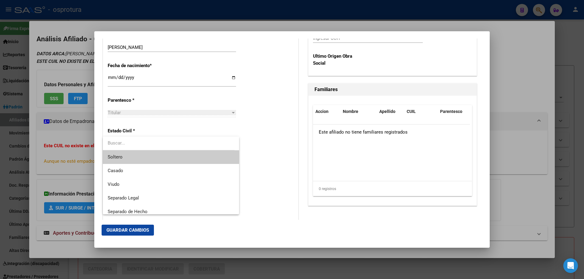
click at [123, 155] on span "Soltero" at bounding box center [171, 158] width 126 height 14
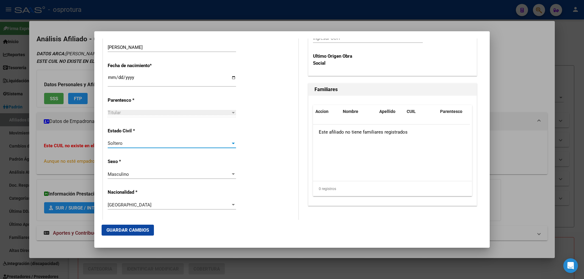
scroll to position [122, 0]
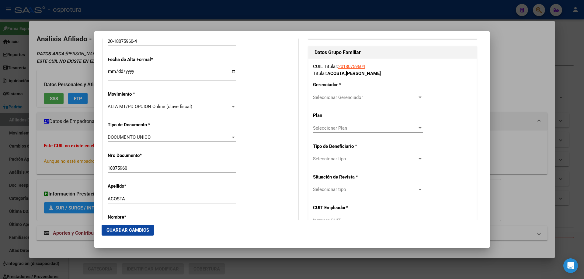
click at [334, 92] on div "CUIL Titular: 20180759604 Titular: [PERSON_NAME] * Seleccionar Gerenciador Sele…" at bounding box center [392, 158] width 168 height 199
click at [335, 97] on span "Seleccionar Gerenciador" at bounding box center [365, 97] width 104 height 5
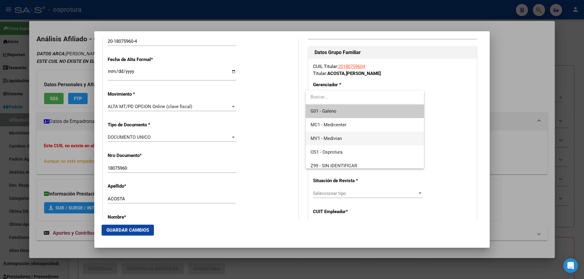
click at [343, 141] on span "MV1 - Medivian" at bounding box center [364, 139] width 108 height 14
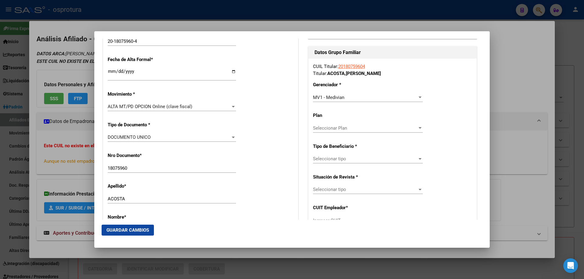
click at [338, 155] on div "Seleccionar tipo Seleccionar tipo" at bounding box center [368, 158] width 110 height 9
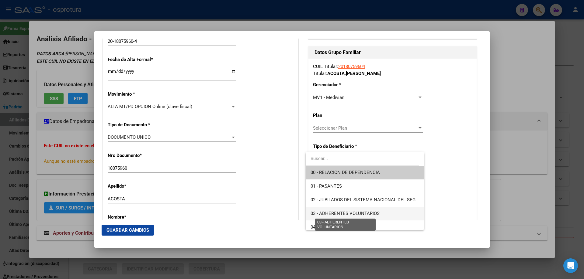
scroll to position [61, 0]
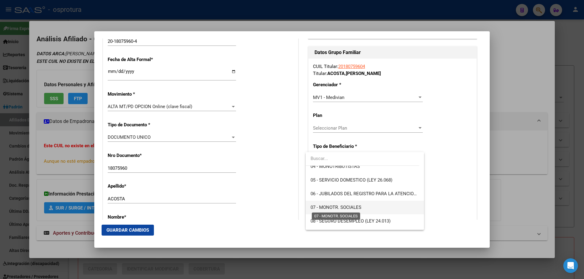
click at [345, 210] on span "07 - MONOTR. SOCIALES" at bounding box center [335, 207] width 51 height 5
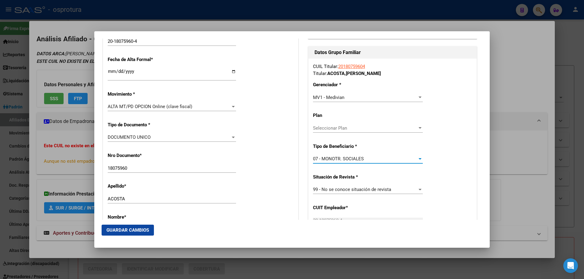
click at [122, 231] on span "Guardar Cambios" at bounding box center [127, 230] width 43 height 5
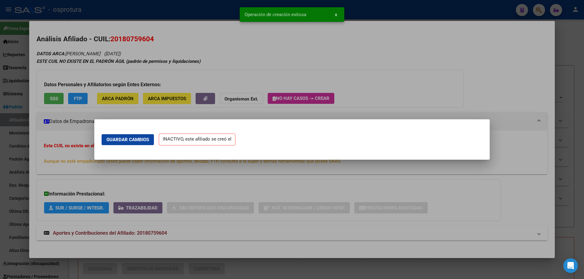
scroll to position [0, 0]
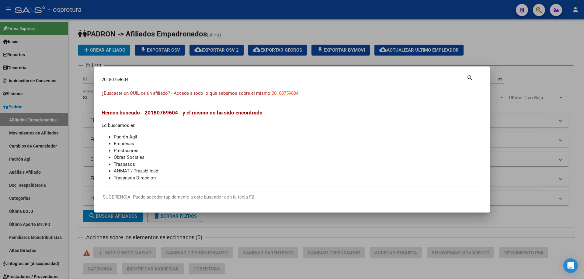
click at [253, 81] on input "20180759604" at bounding box center [284, 79] width 365 height 5
paste input "-13370924-0"
click at [144, 80] on input "20133709240" at bounding box center [284, 79] width 365 height 5
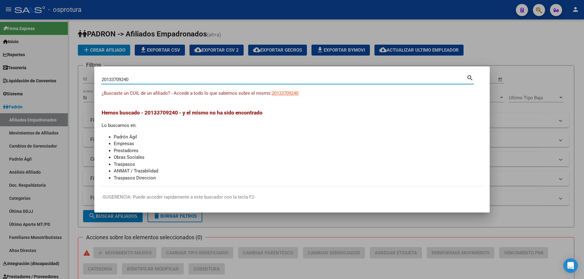
paste input "-14481854-8"
click at [295, 91] on span "20144818548" at bounding box center [285, 93] width 27 height 5
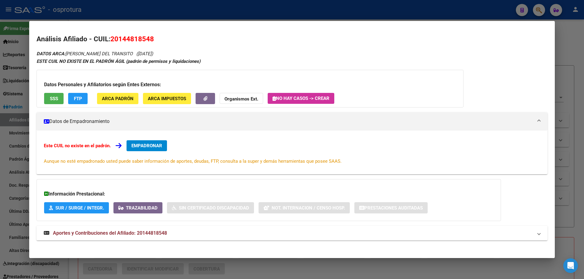
click at [155, 146] on span "EMPADRONAR" at bounding box center [146, 145] width 31 height 5
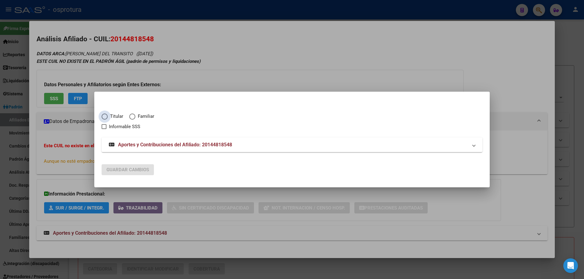
click at [110, 116] on span "Titular" at bounding box center [116, 116] width 16 height 7
click at [108, 116] on input "Titular" at bounding box center [105, 117] width 6 height 6
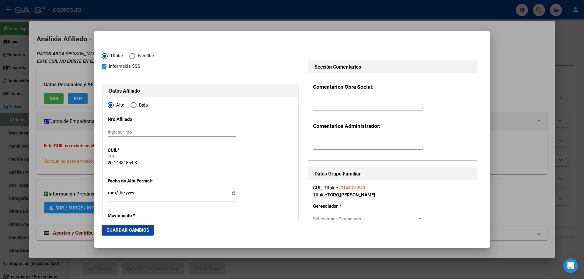
click at [110, 194] on input "Ingresar fecha" at bounding box center [172, 196] width 128 height 10
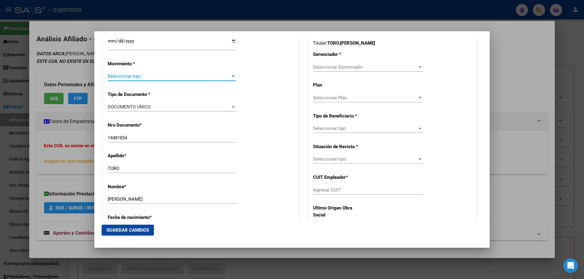
click at [130, 74] on span "Seleccionar tipo" at bounding box center [169, 76] width 123 height 5
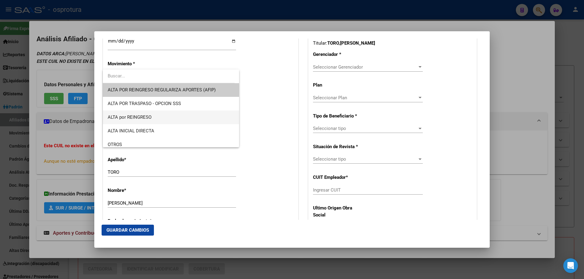
scroll to position [122, 0]
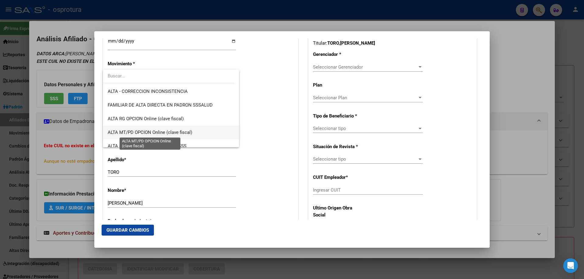
click at [169, 132] on span "ALTA MT/PD OPCION Online (clave fiscal)" at bounding box center [150, 132] width 85 height 5
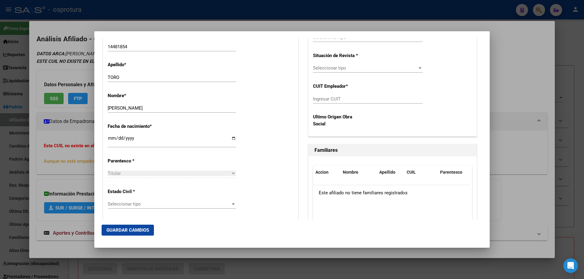
scroll to position [304, 0]
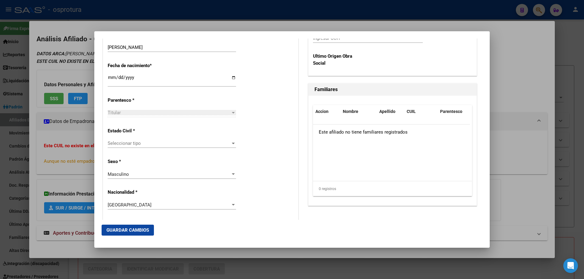
click at [135, 140] on div "Seleccionar tipo Seleccionar tipo" at bounding box center [172, 143] width 128 height 9
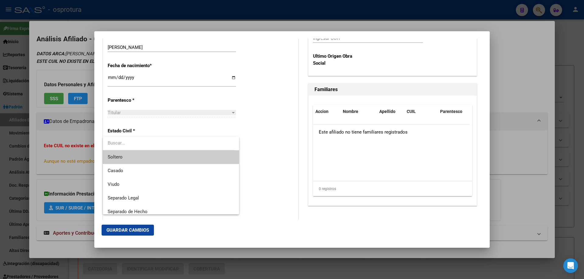
click at [139, 157] on span "Soltero" at bounding box center [171, 158] width 126 height 14
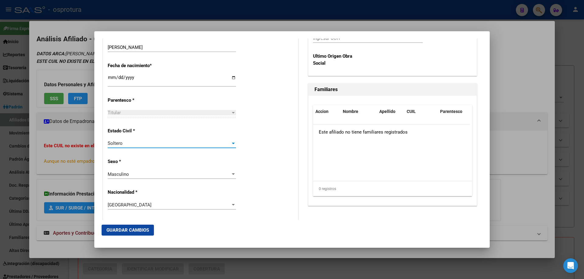
scroll to position [122, 0]
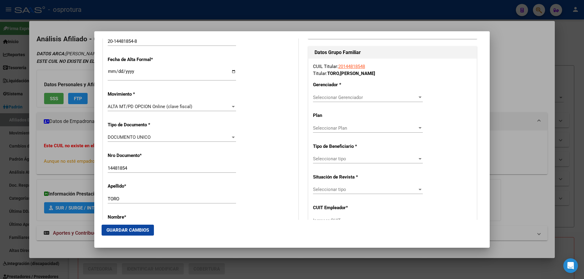
click at [327, 96] on span "Seleccionar Gerenciador" at bounding box center [365, 97] width 104 height 5
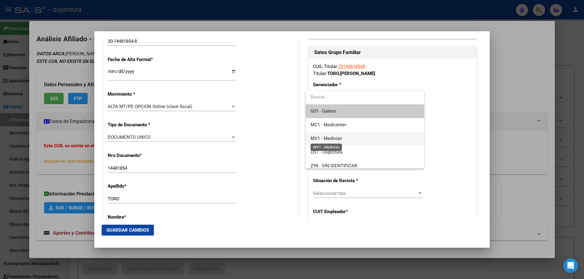
click at [334, 140] on span "MV1 - Medivian" at bounding box center [325, 138] width 31 height 5
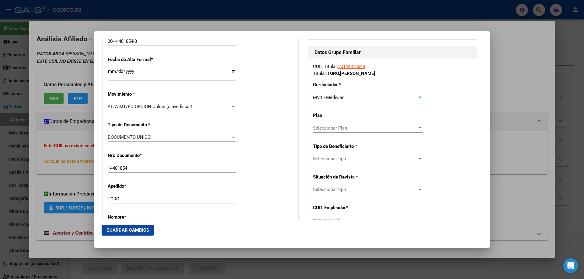
click at [335, 162] on span "Seleccionar tipo" at bounding box center [365, 158] width 104 height 5
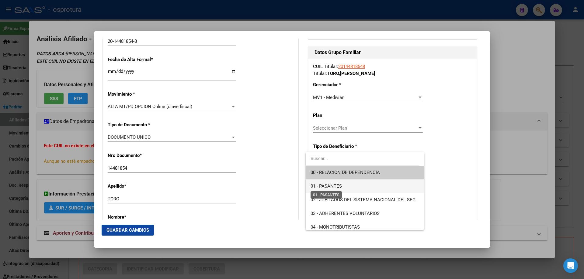
scroll to position [61, 0]
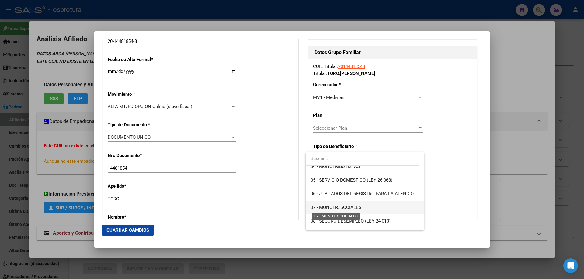
click at [329, 206] on span "07 - MONOTR. SOCIALES" at bounding box center [335, 207] width 51 height 5
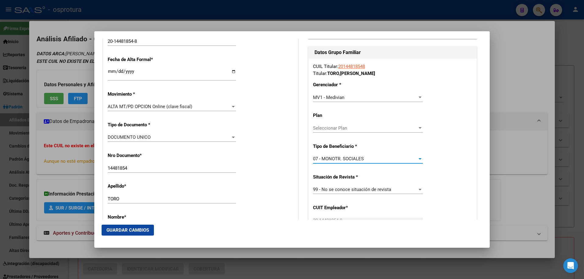
click at [134, 229] on span "Guardar Cambios" at bounding box center [127, 230] width 43 height 5
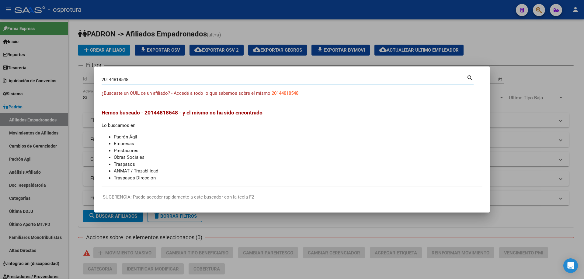
click at [232, 80] on input "20144818548" at bounding box center [284, 79] width 365 height 5
paste input "-14528851-"
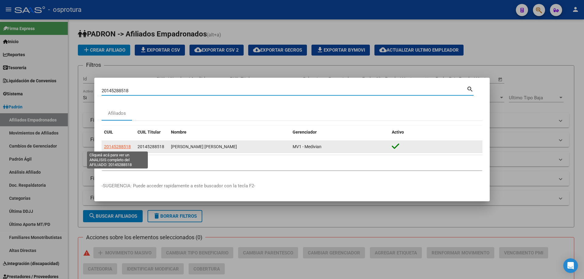
click at [113, 149] on span "20145288518" at bounding box center [117, 146] width 27 height 5
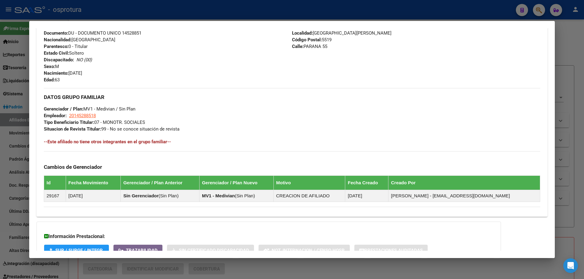
scroll to position [30, 0]
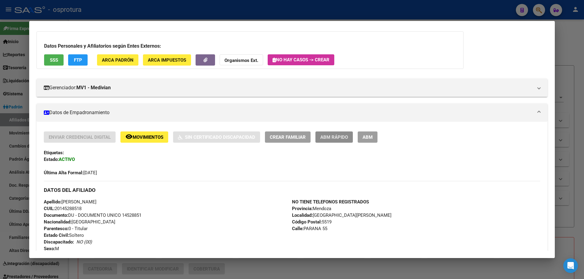
click at [329, 137] on span "ABM Rápido" at bounding box center [334, 137] width 28 height 5
click at [365, 138] on span "ABM" at bounding box center [367, 137] width 10 height 5
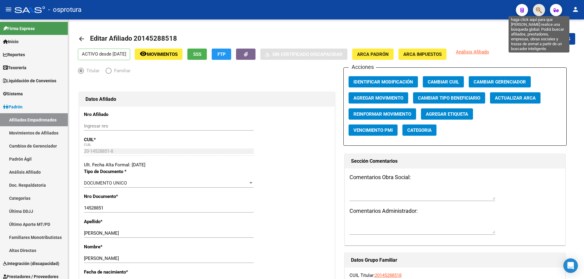
click at [540, 11] on icon "button" at bounding box center [539, 10] width 6 height 7
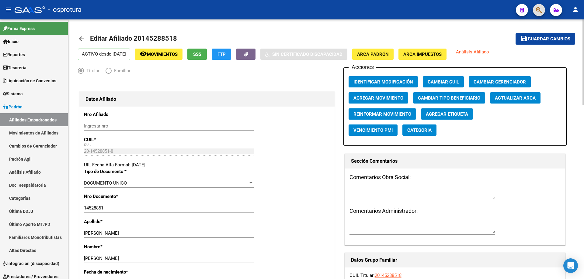
click at [540, 38] on span "Guardar cambios" at bounding box center [549, 38] width 43 height 5
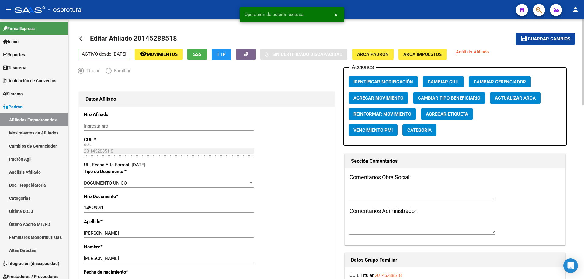
click at [81, 36] on mat-icon "arrow_back" at bounding box center [81, 38] width 7 height 7
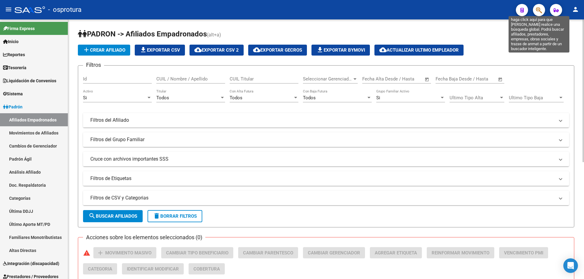
click at [541, 10] on icon "button" at bounding box center [539, 10] width 6 height 7
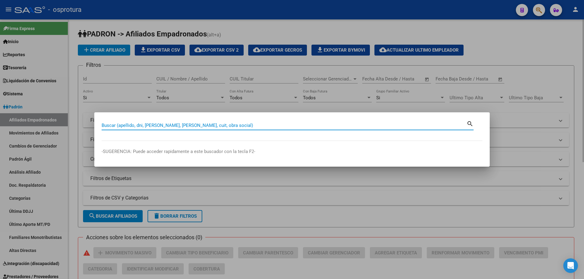
click at [249, 127] on input "Buscar (apellido, dni, [PERSON_NAME], [PERSON_NAME], cuit, obra social)" at bounding box center [284, 125] width 365 height 5
paste input "20-16113163-7"
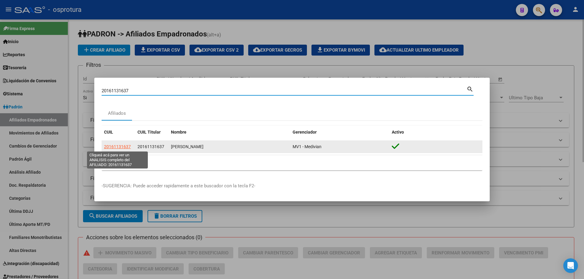
click at [118, 145] on span "20161131637" at bounding box center [117, 146] width 27 height 5
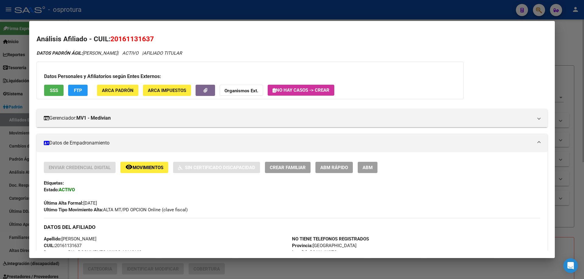
click at [95, 204] on span "Última Alta Formal: [DATE]" at bounding box center [70, 203] width 53 height 5
click at [88, 142] on mat-panel-title "Datos de Empadronamiento" at bounding box center [288, 143] width 489 height 7
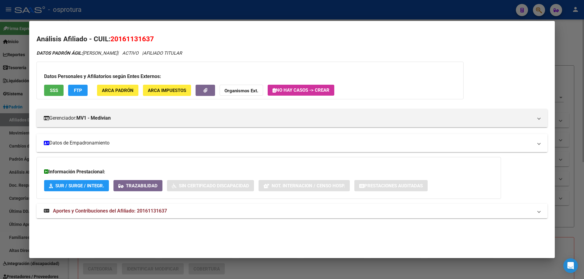
click at [88, 142] on mat-panel-title "Datos de Empadronamiento" at bounding box center [288, 143] width 489 height 7
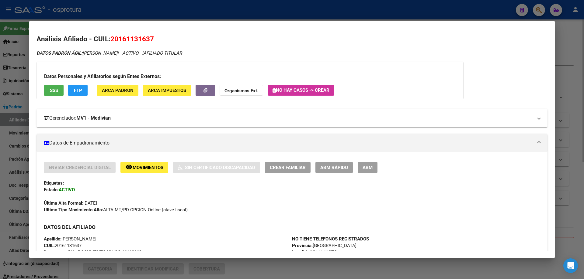
click at [88, 119] on strong "MV1 - Medivian" at bounding box center [93, 118] width 34 height 7
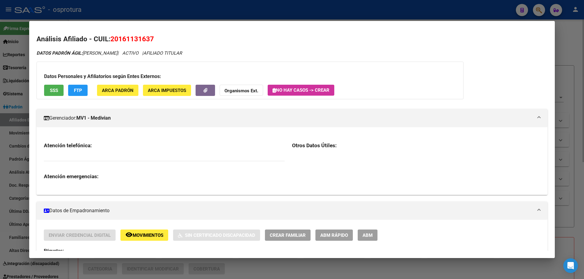
click at [88, 119] on strong "MV1 - Medivian" at bounding box center [93, 118] width 34 height 7
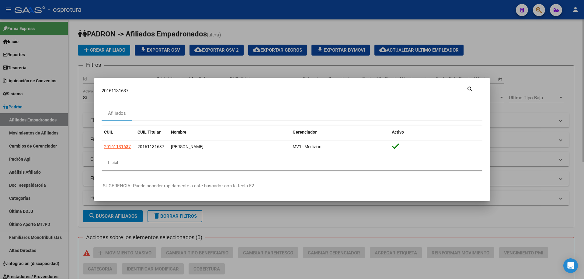
click at [220, 92] on input "20161131637" at bounding box center [284, 90] width 365 height 5
paste input "-16134430-4"
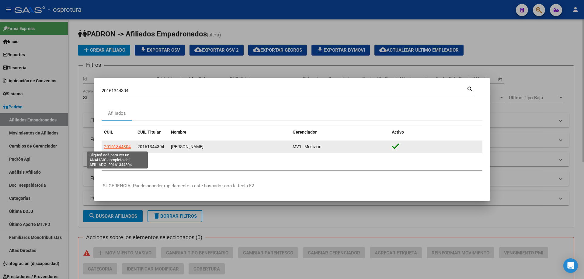
click at [123, 147] on span "20161344304" at bounding box center [117, 146] width 27 height 5
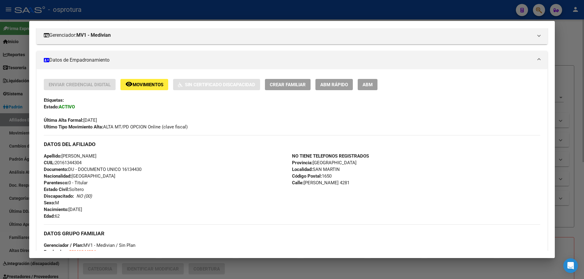
scroll to position [53, 0]
